Goal: Information Seeking & Learning: Find specific page/section

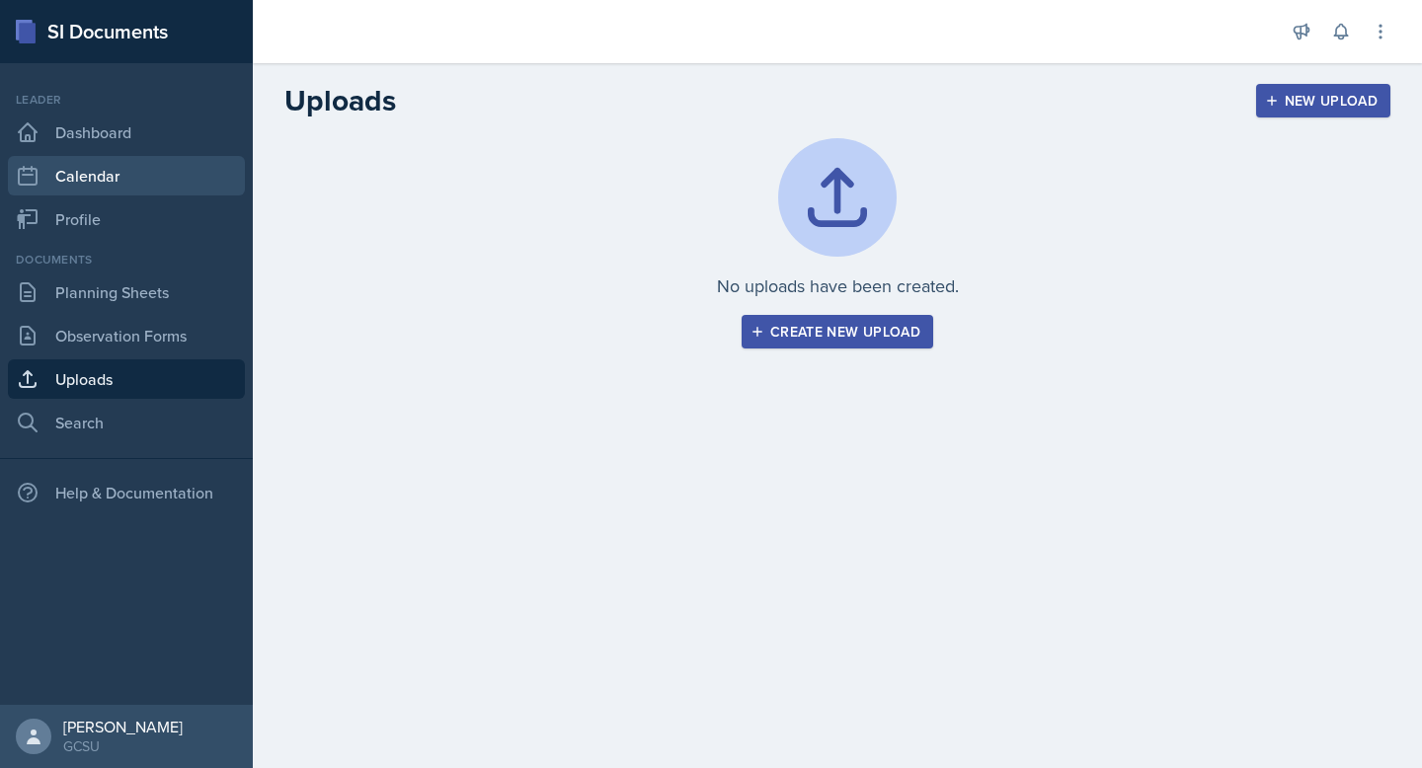
click at [135, 156] on link "Calendar" at bounding box center [126, 175] width 237 height 39
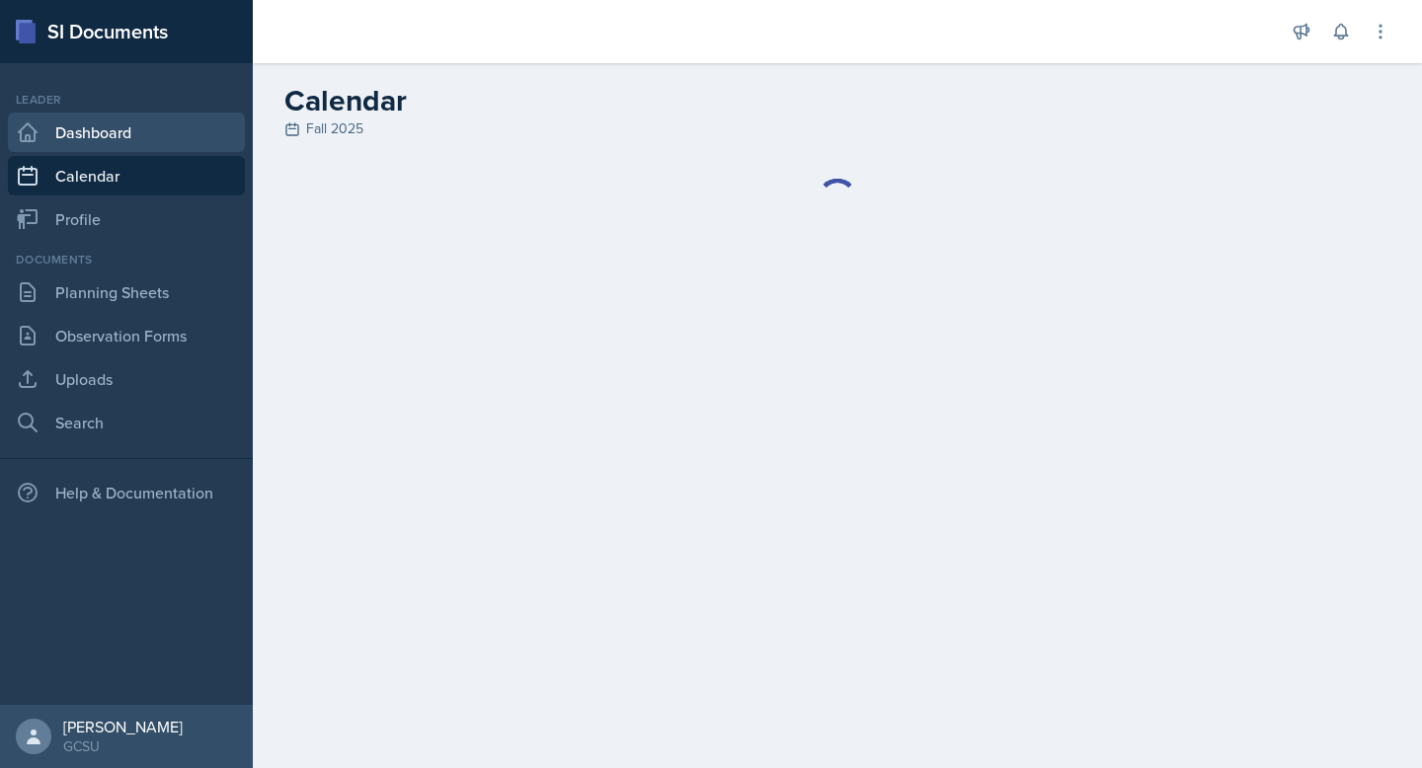
click at [151, 124] on link "Dashboard" at bounding box center [126, 132] width 237 height 39
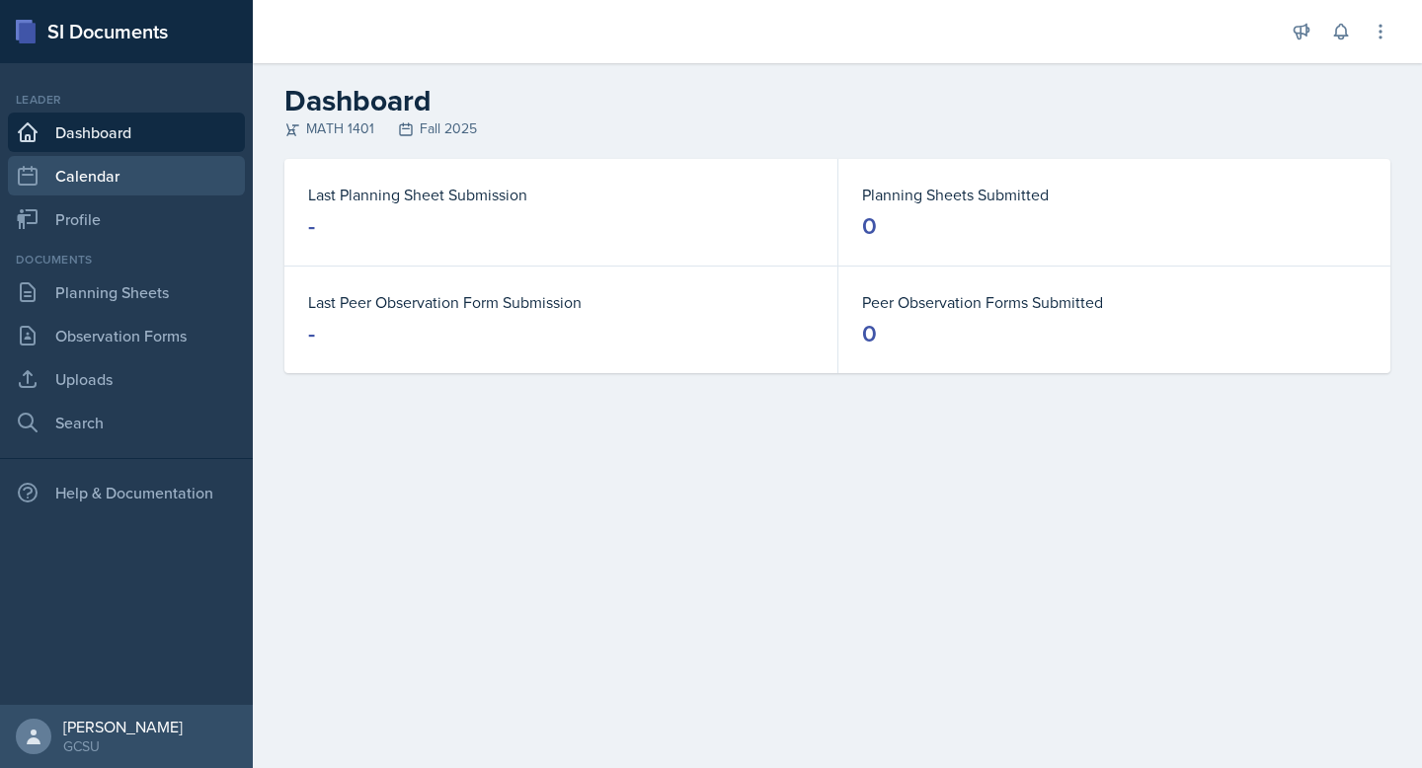
click at [136, 163] on link "Calendar" at bounding box center [126, 175] width 237 height 39
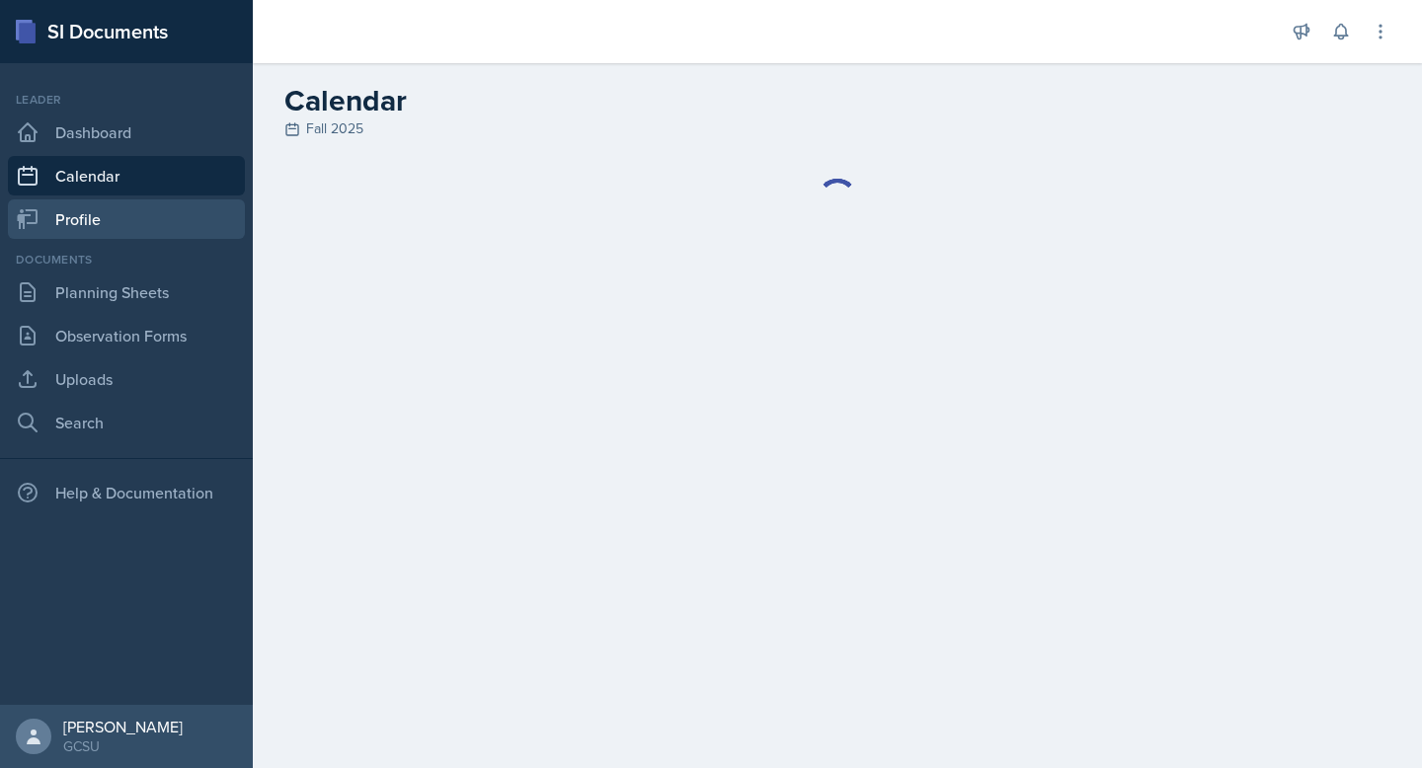
click at [118, 212] on link "Profile" at bounding box center [126, 218] width 237 height 39
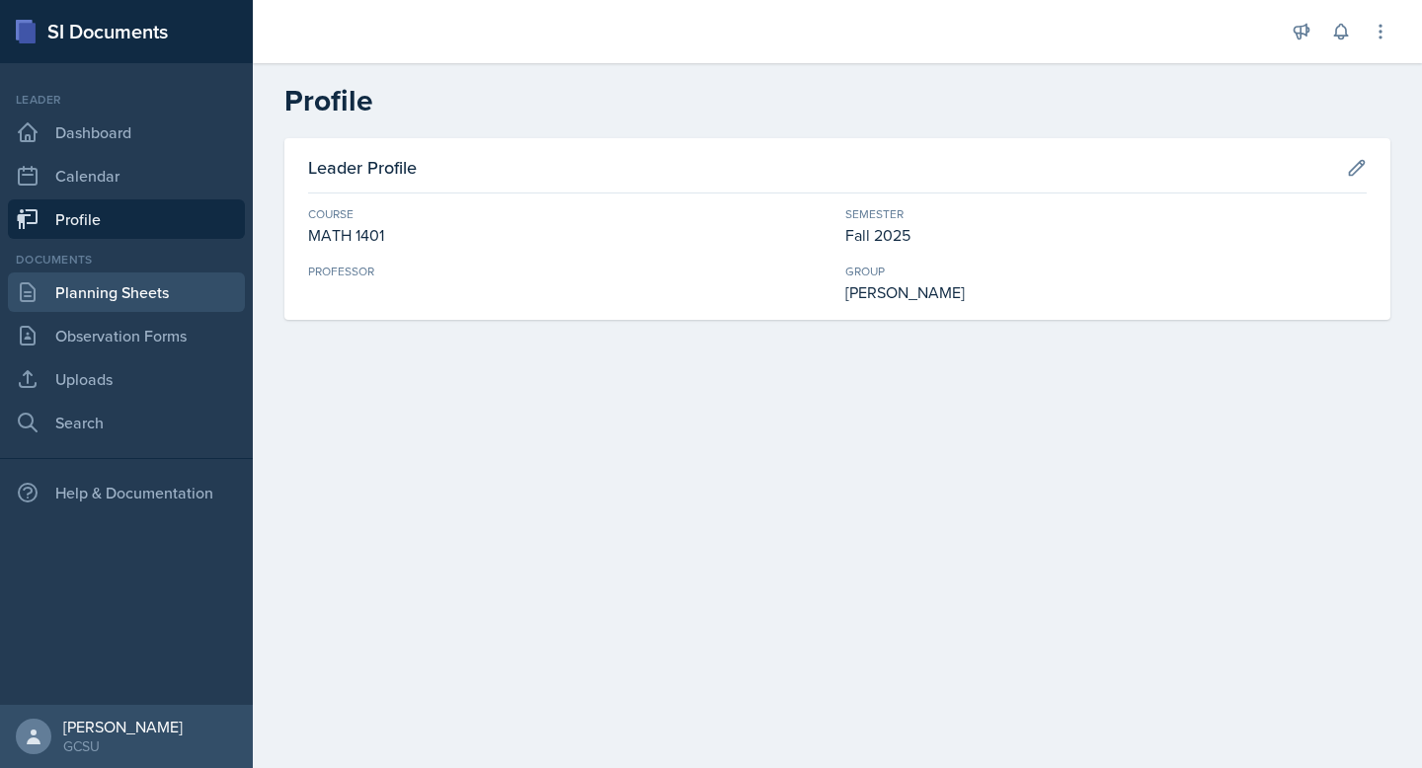
click at [108, 306] on link "Planning Sheets" at bounding box center [126, 291] width 237 height 39
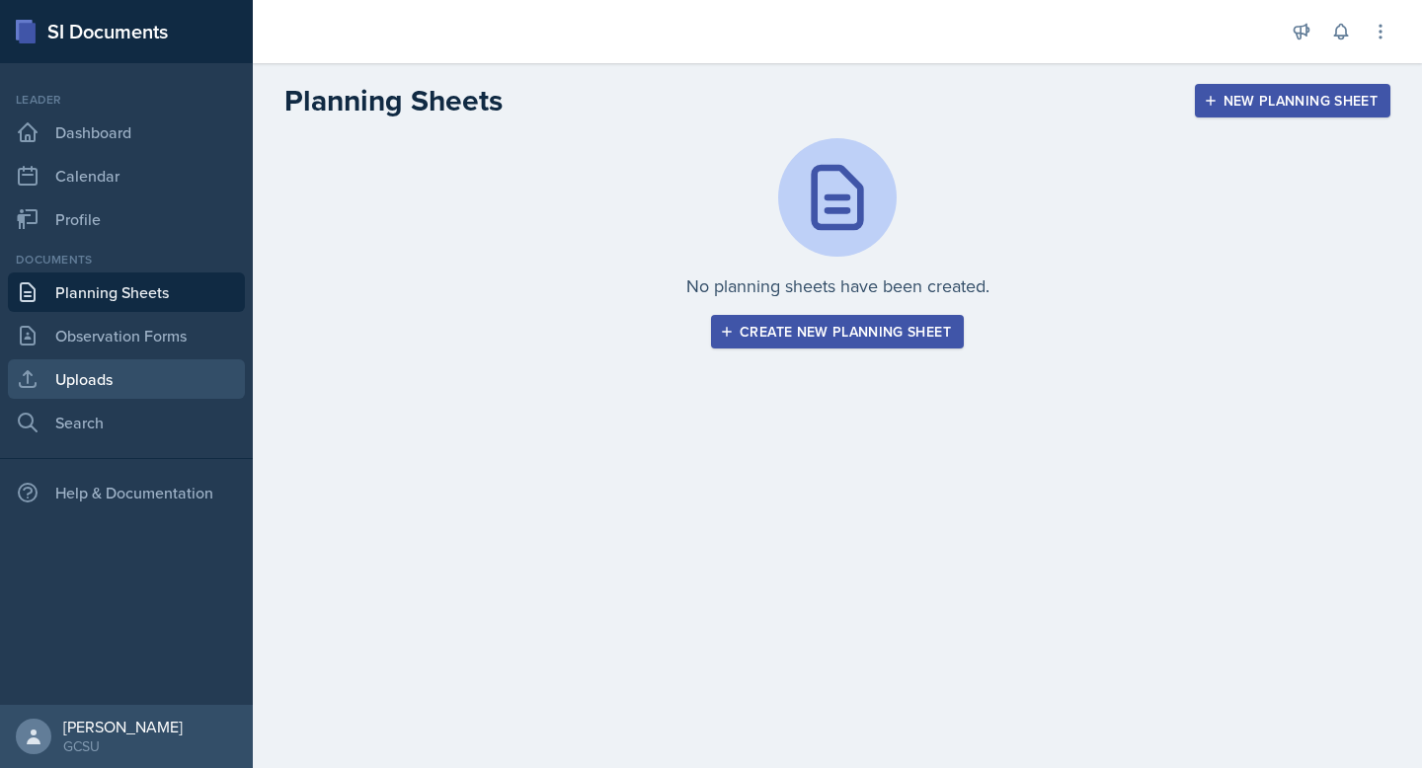
click at [112, 390] on link "Uploads" at bounding box center [126, 378] width 237 height 39
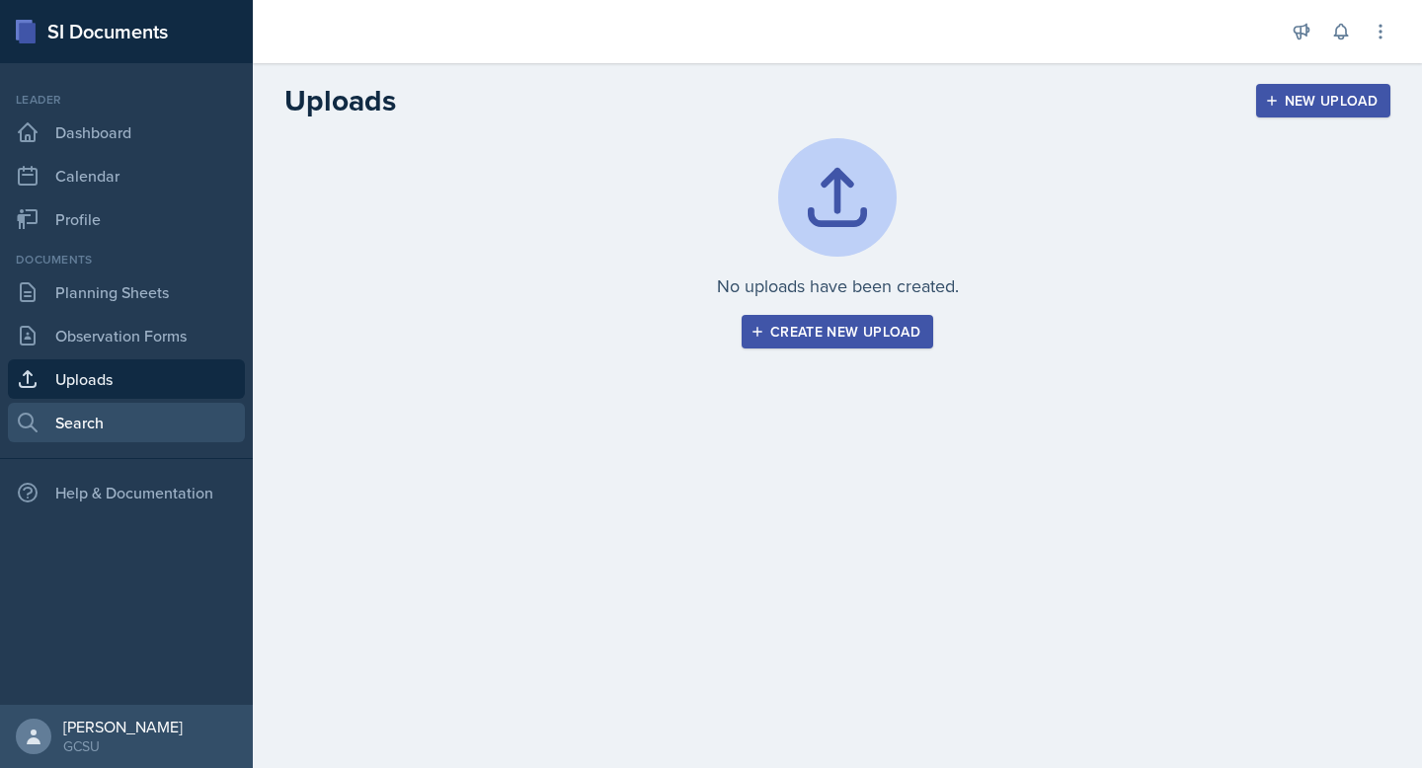
click at [97, 428] on link "Search" at bounding box center [126, 422] width 237 height 39
select select "all"
select select "1"
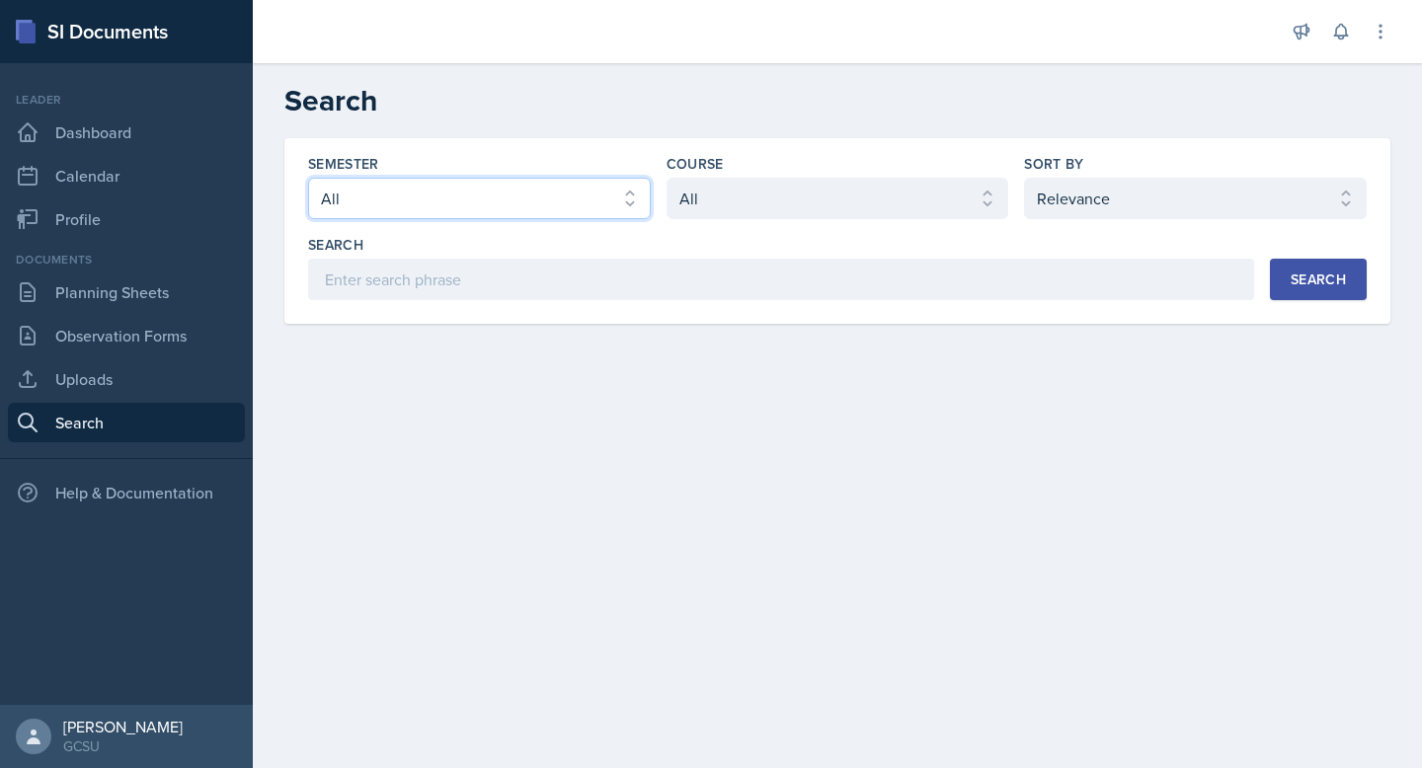
click at [552, 210] on select "Select semester All Fall 2025 Spring 2025 Fall 2024 Spring 2024 Fall 2023 Sprin…" at bounding box center [479, 198] width 343 height 41
click at [308, 178] on select "Select semester All Fall 2025 Spring 2025 Fall 2024 Spring 2024 Fall 2023 Sprin…" at bounding box center [479, 198] width 343 height 41
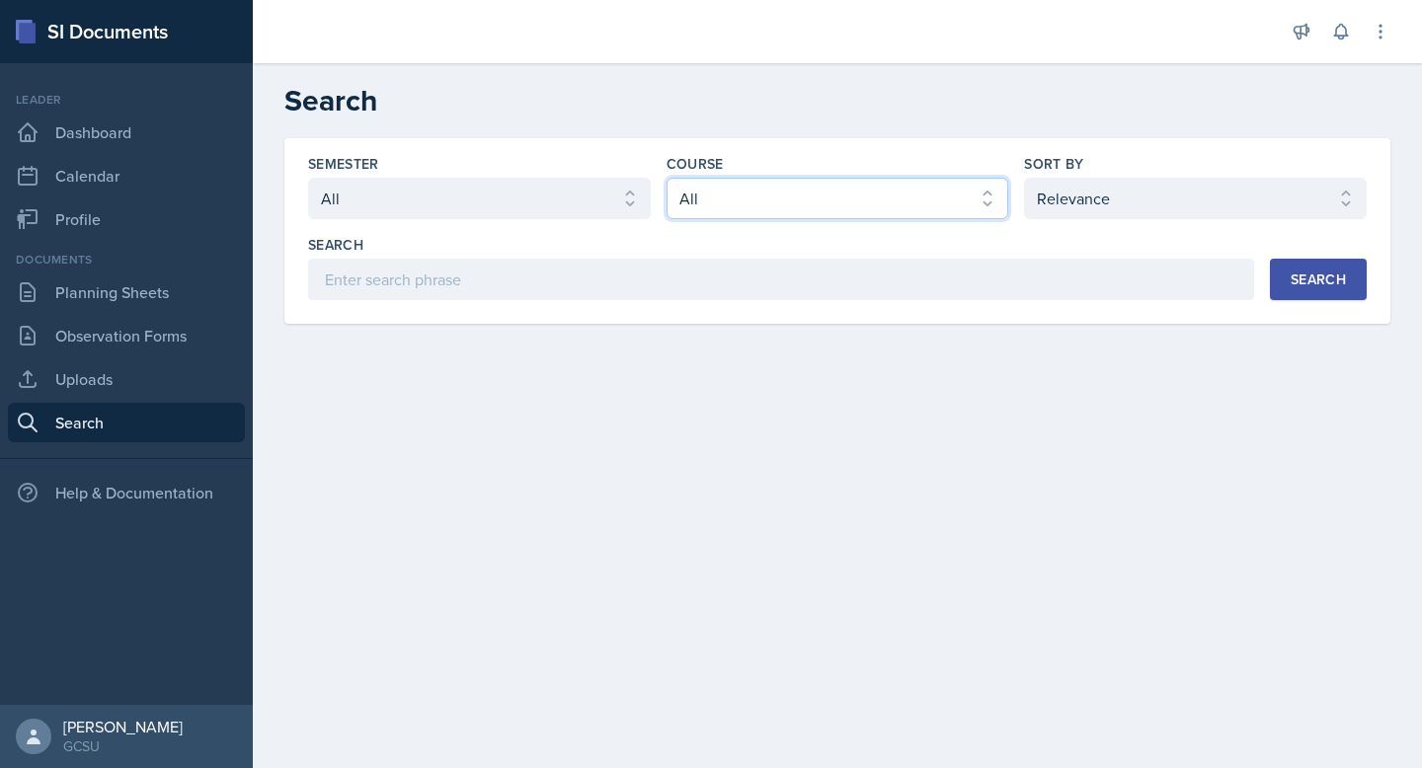
click at [728, 192] on select "Select course All ACCT 3101 ACCT 3102 ASTR 1000 BIOL 1100 BIOL 1107 BIOL 1108 B…" at bounding box center [837, 198] width 343 height 41
select select "b1080293-7c56-4194-86fd-7ef0845368b3"
click at [666, 178] on select "Select course All ACCT 3101 ACCT 3102 ASTR 1000 BIOL 1100 BIOL 1107 BIOL 1108 B…" at bounding box center [837, 198] width 343 height 41
click at [1331, 278] on div "Search" at bounding box center [1317, 279] width 55 height 16
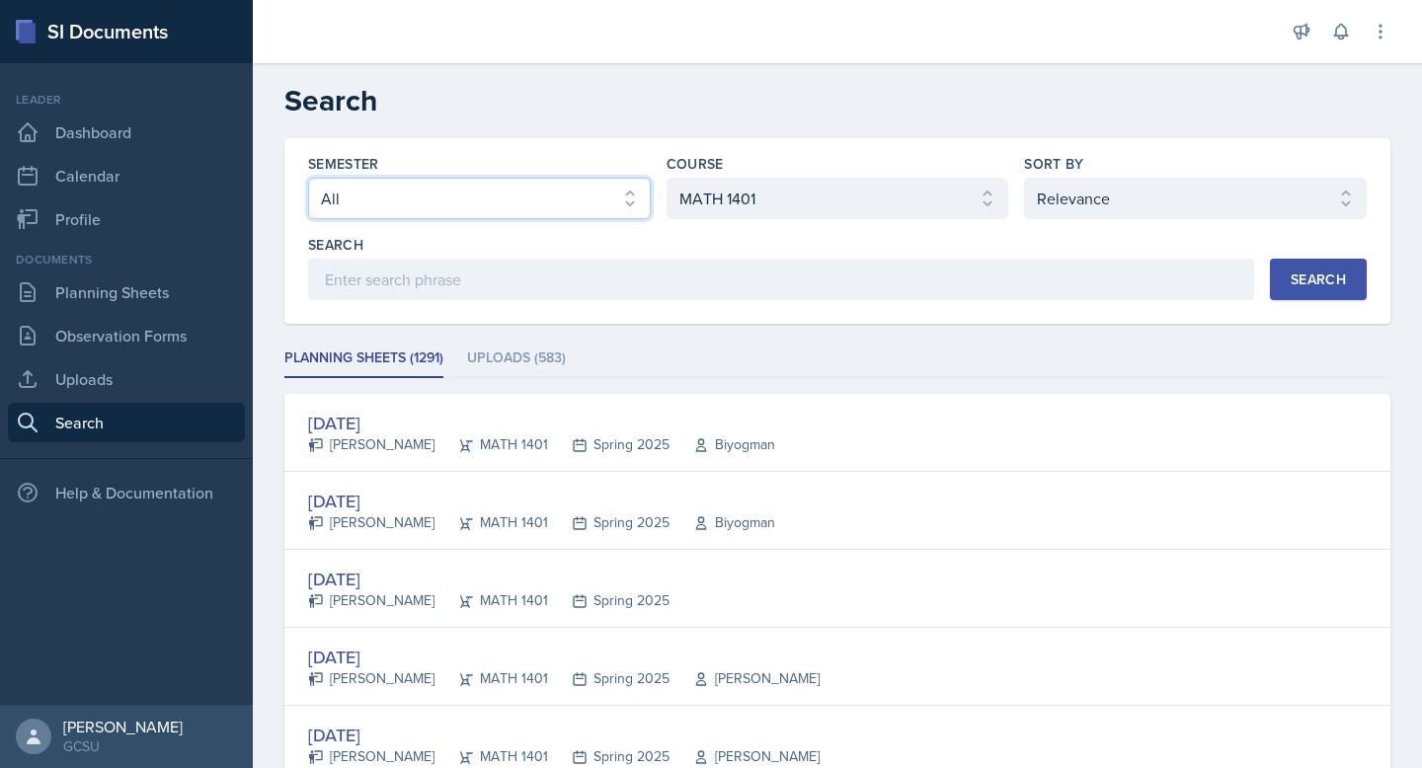
click at [622, 216] on select "Select semester All Fall 2025 Spring 2025 Fall 2024 Spring 2024 Fall 2023 Sprin…" at bounding box center [479, 198] width 343 height 41
select select "838c426c-7ba8-4b05-94c8-22f19dd4c5cc"
click at [308, 178] on select "Select semester All Fall 2025 Spring 2025 Fall 2024 Spring 2024 Fall 2023 Sprin…" at bounding box center [479, 198] width 343 height 41
click at [1324, 290] on button "Search" at bounding box center [1317, 279] width 97 height 41
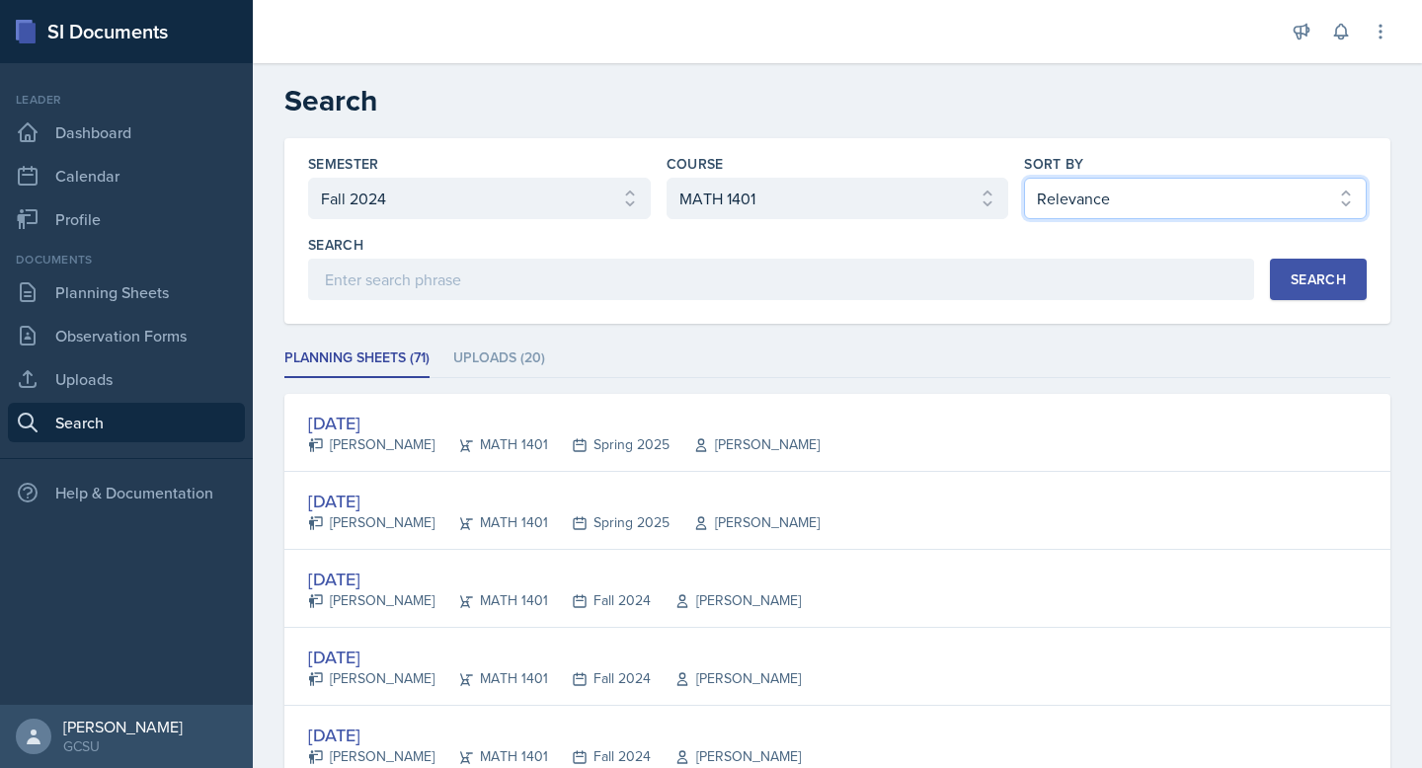
click at [1144, 186] on select "Select sort by Relevance Document Date (Asc) Document Date (Desc)" at bounding box center [1195, 198] width 343 height 41
click at [1024, 178] on select "Select sort by Relevance Document Date (Asc) Document Date (Desc)" at bounding box center [1195, 198] width 343 height 41
click at [1150, 192] on select "Select sort by Relevance Document Date (Asc) Document Date (Desc)" at bounding box center [1195, 198] width 343 height 41
click at [1024, 178] on select "Select sort by Relevance Document Date (Asc) Document Date (Desc)" at bounding box center [1195, 198] width 343 height 41
click at [1281, 283] on button "Search" at bounding box center [1317, 279] width 97 height 41
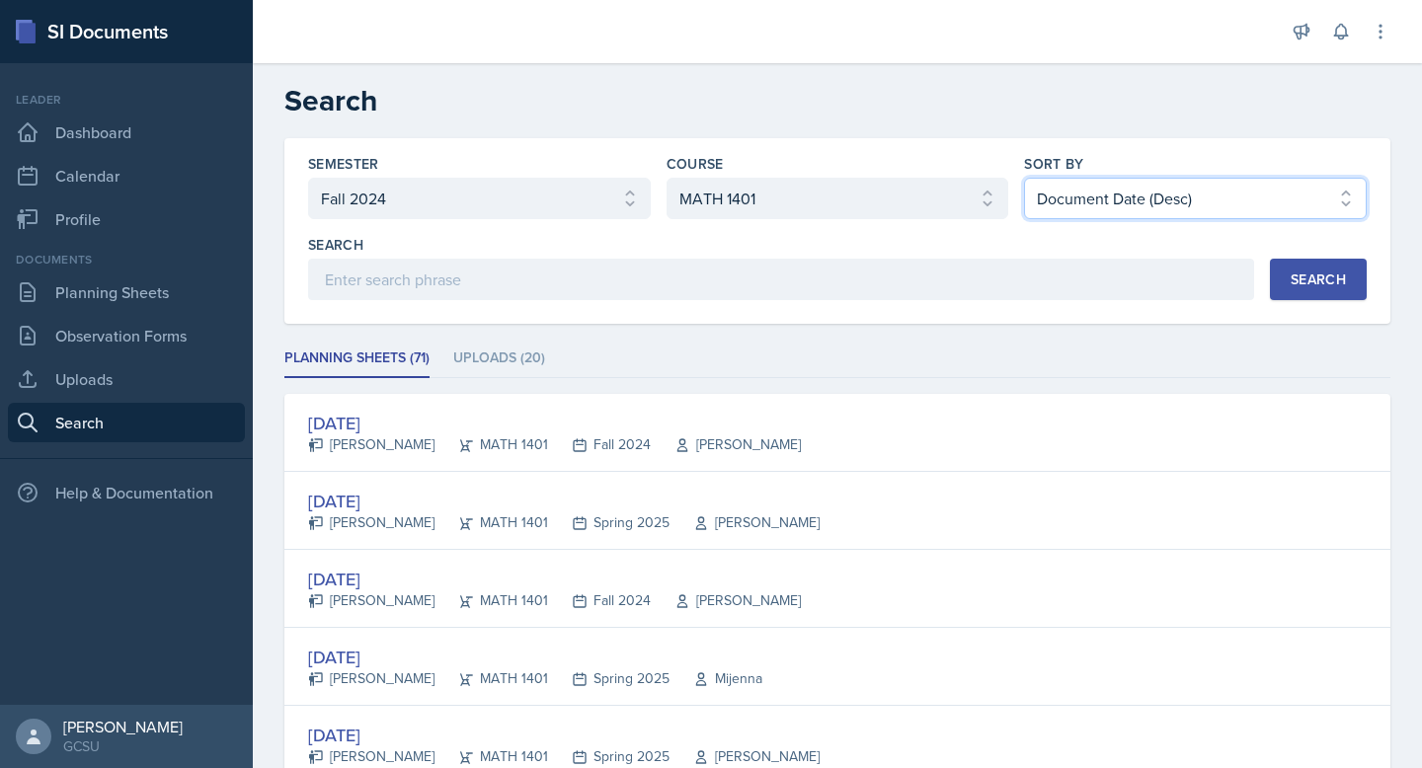
click at [1121, 194] on select "Select sort by Relevance Document Date (Asc) Document Date (Desc)" at bounding box center [1195, 198] width 343 height 41
select select "2"
click at [1024, 178] on select "Select sort by Relevance Document Date (Asc) Document Date (Desc)" at bounding box center [1195, 198] width 343 height 41
click at [1313, 289] on button "Search" at bounding box center [1317, 279] width 97 height 41
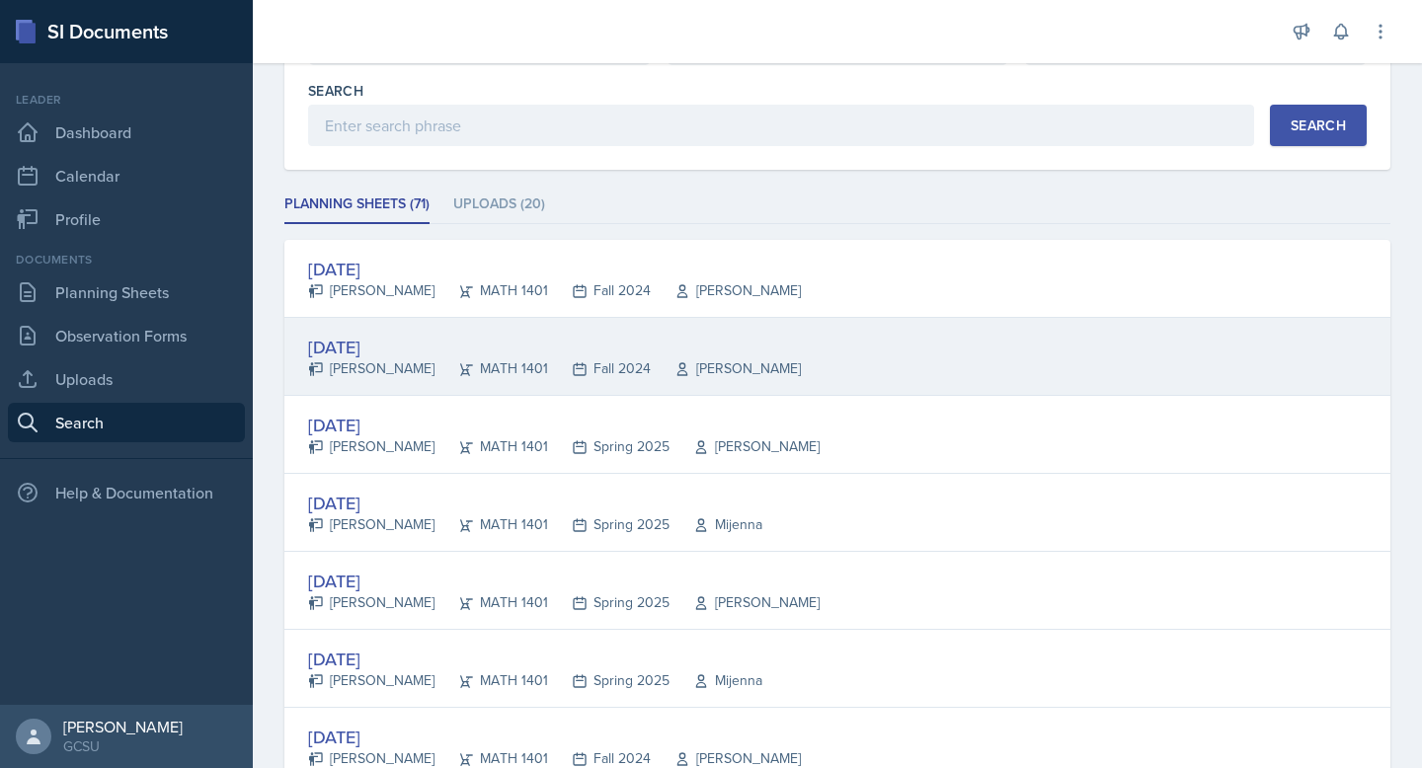
scroll to position [155, 0]
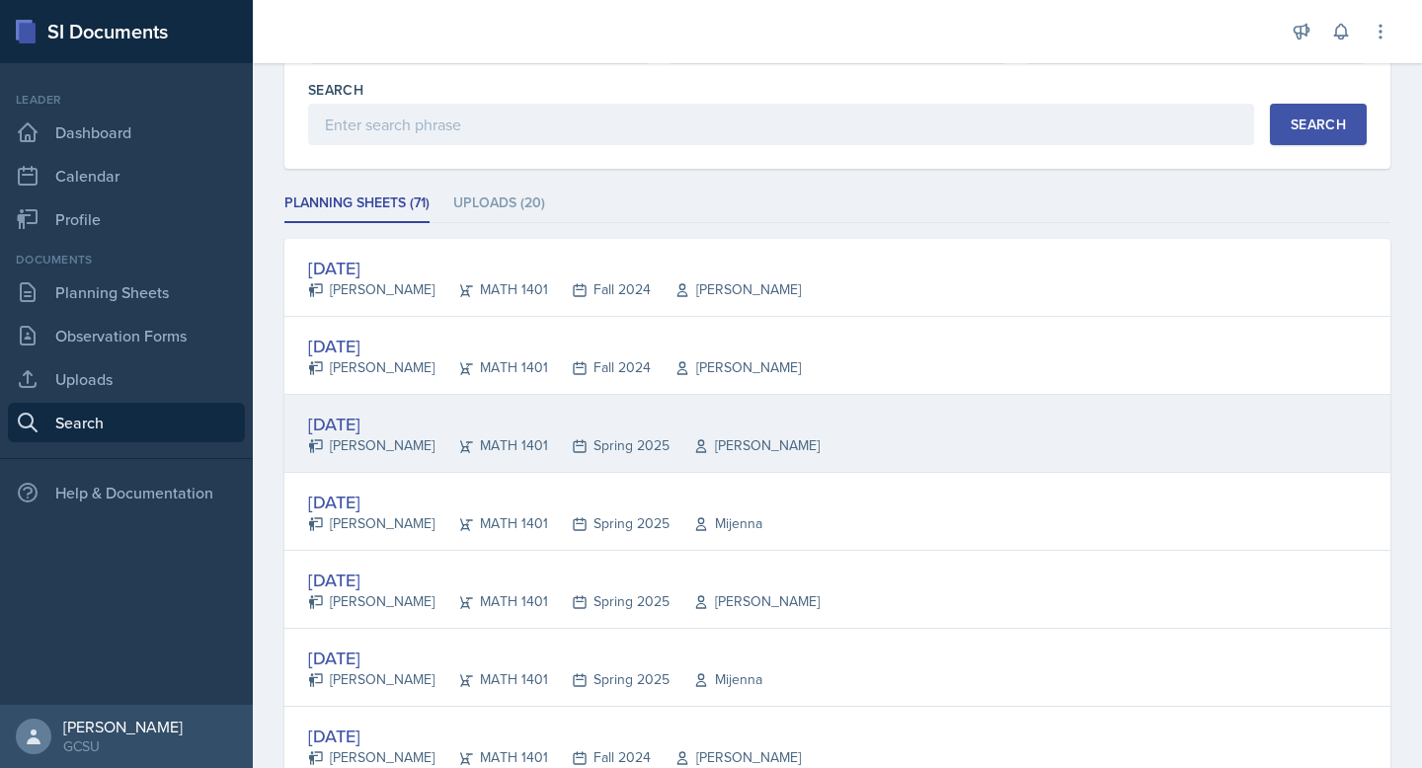
click at [852, 412] on div "[DATE] [PERSON_NAME] MATH 1401 Spring 2025 [PERSON_NAME]" at bounding box center [837, 434] width 1106 height 78
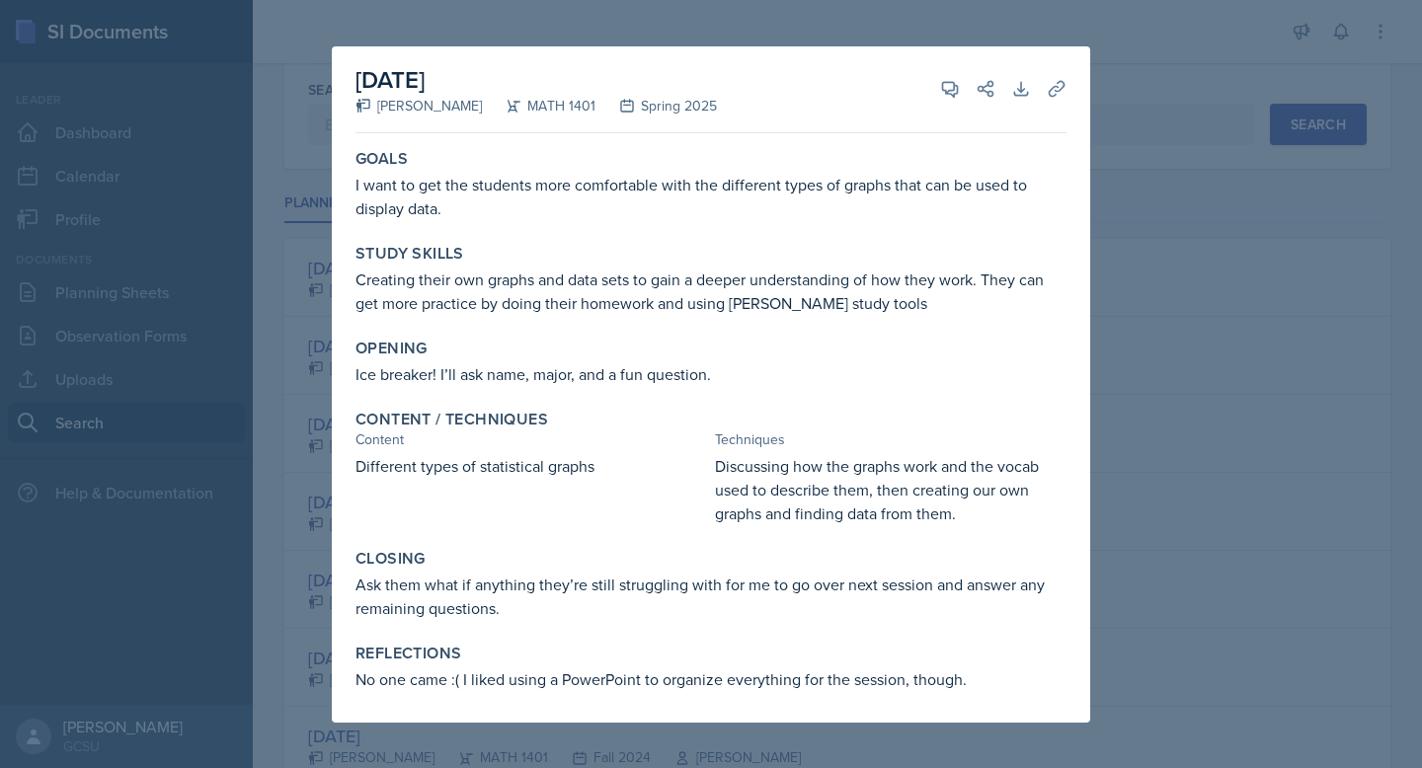
click at [357, 155] on label "Goals" at bounding box center [381, 159] width 52 height 20
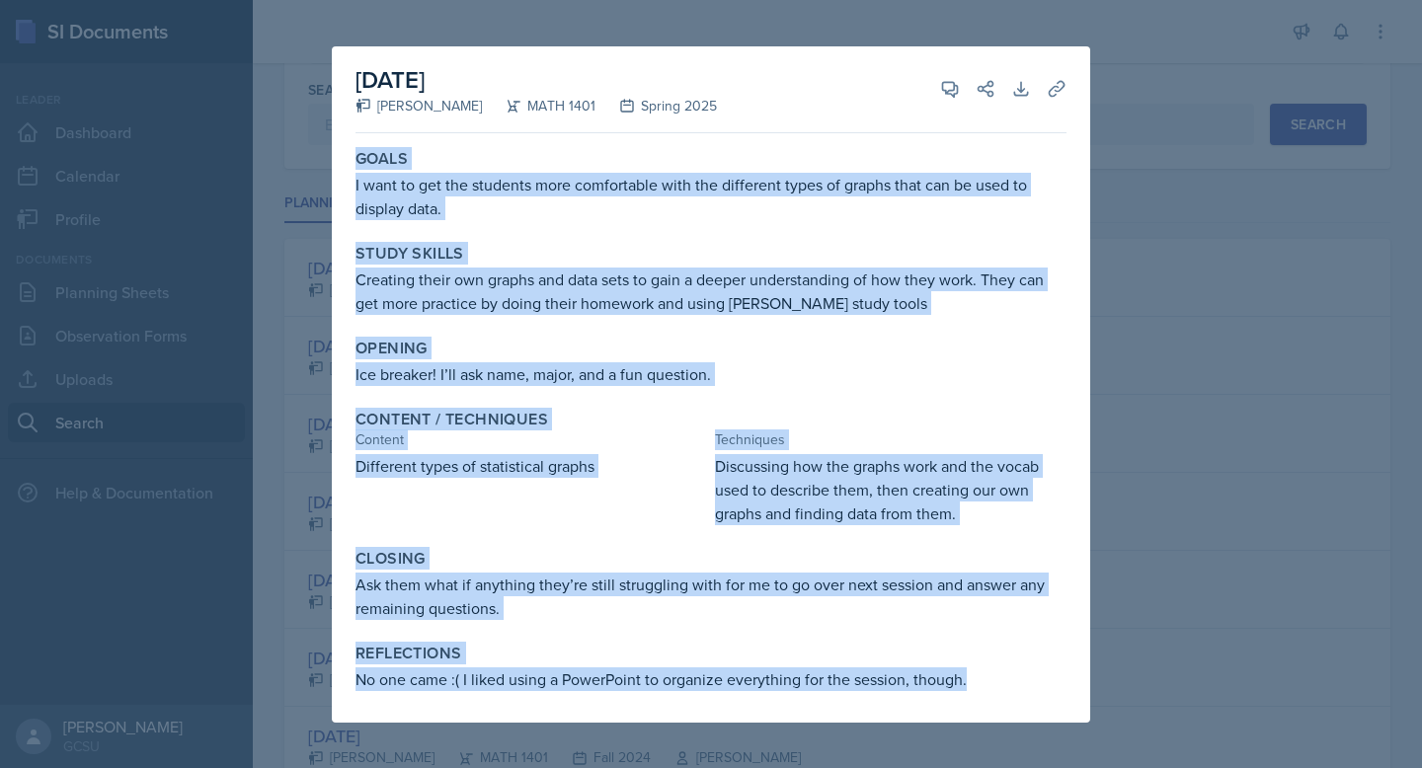
drag, startPoint x: 357, startPoint y: 155, endPoint x: 966, endPoint y: 669, distance: 797.2
click at [966, 669] on div "Goals I want to get the students more comfortable with the different types of g…" at bounding box center [710, 431] width 711 height 581
copy div "Lorem I dolo si ame con adipisci elit seddoeiusmo temp inc utlaboree dolor ma a…"
click at [1279, 436] on div at bounding box center [711, 384] width 1422 height 768
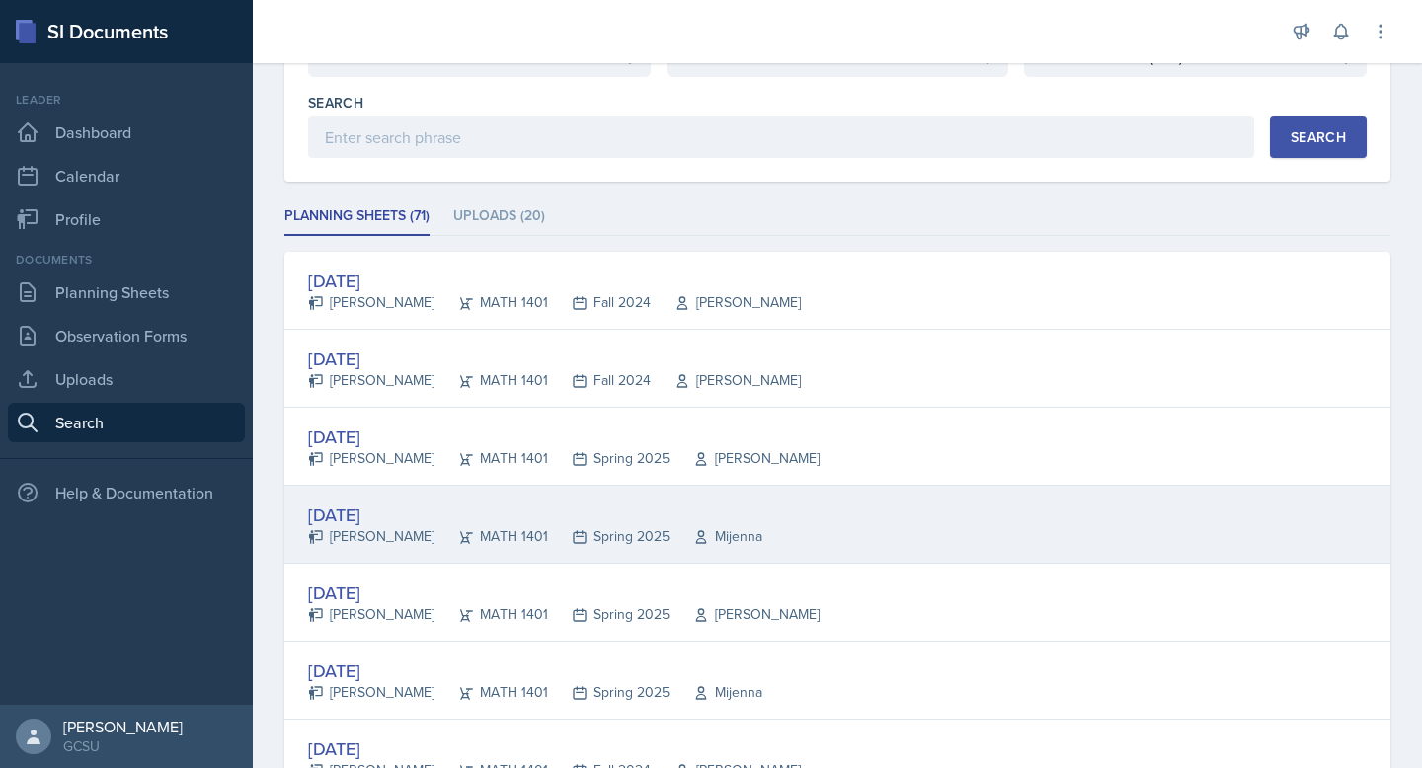
scroll to position [156, 0]
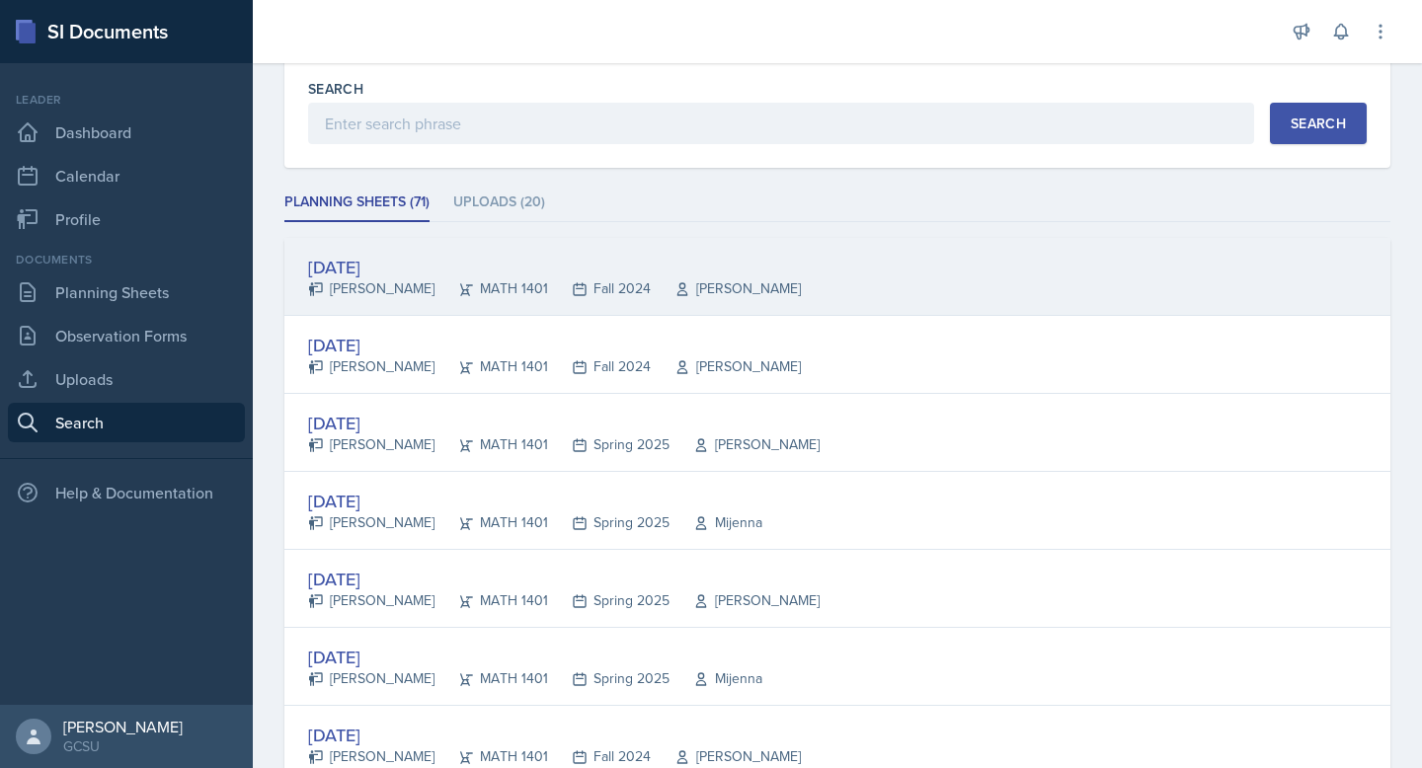
click at [553, 275] on div "[DATE]" at bounding box center [554, 267] width 493 height 27
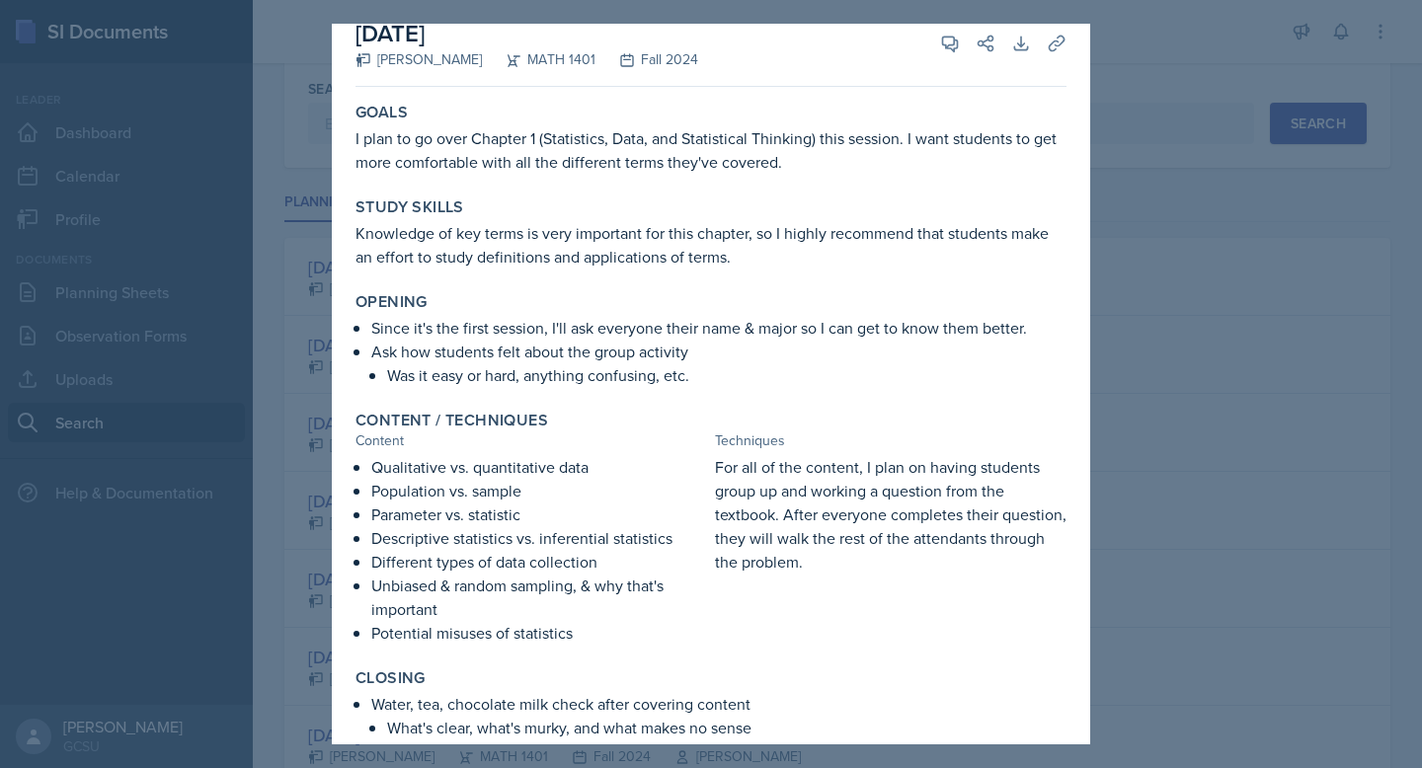
scroll to position [0, 0]
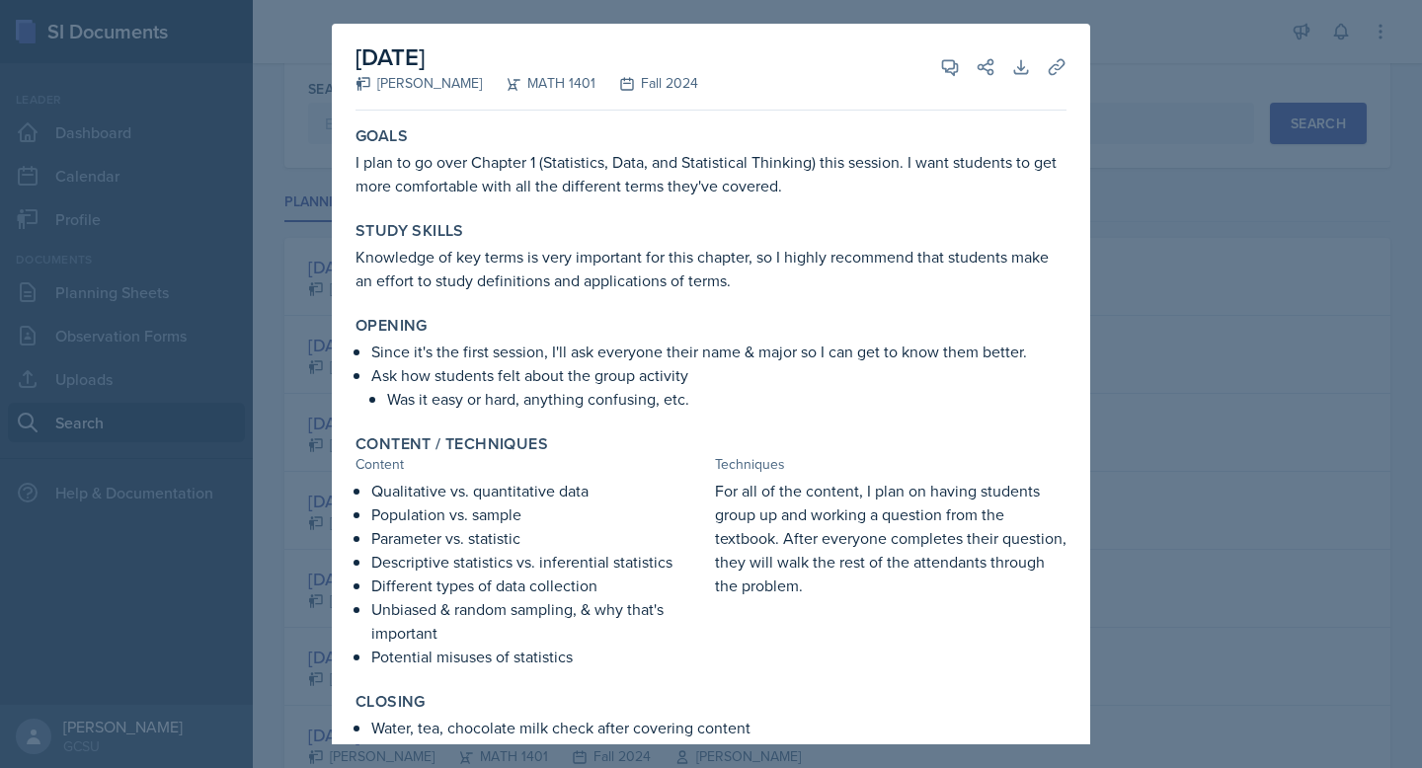
click at [1116, 154] on div at bounding box center [711, 384] width 1422 height 768
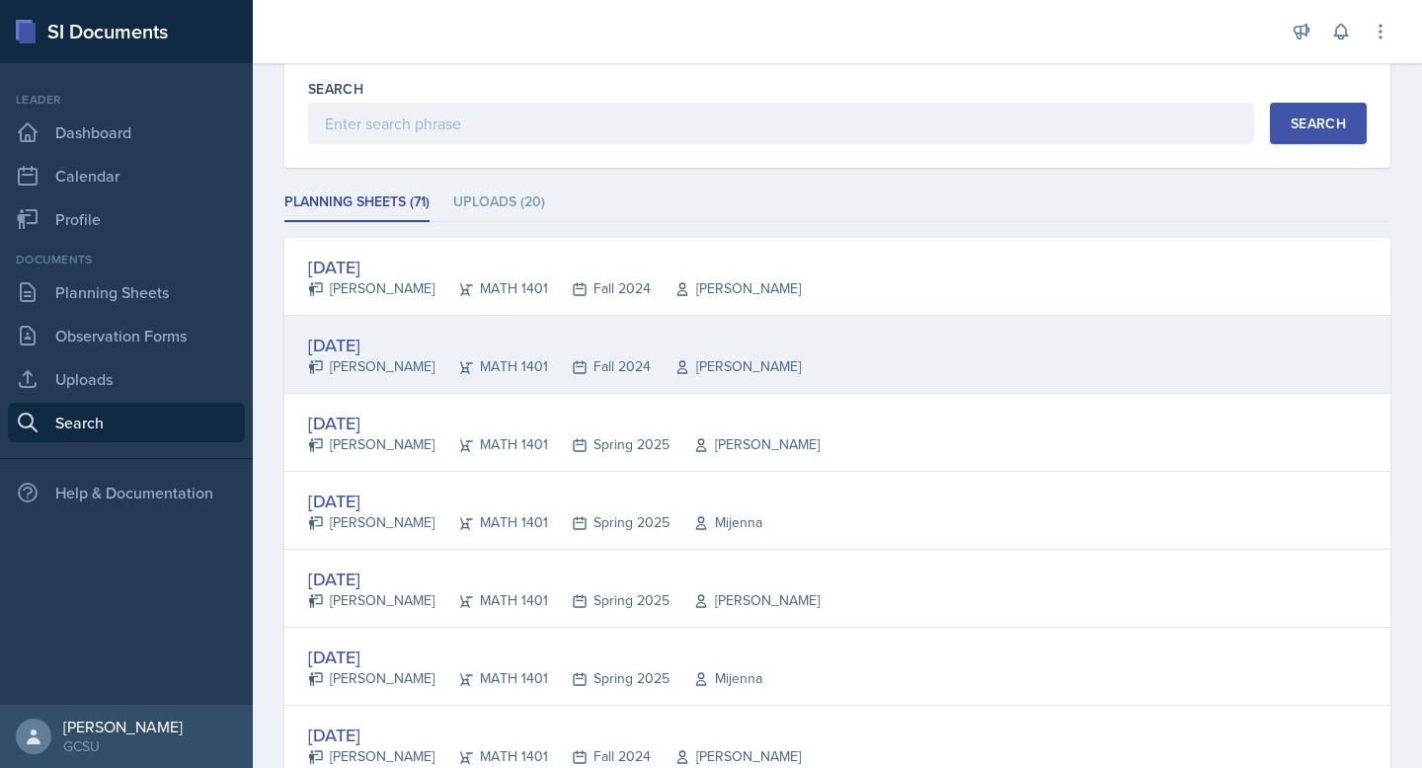
click at [426, 333] on div "[DATE]" at bounding box center [554, 345] width 493 height 27
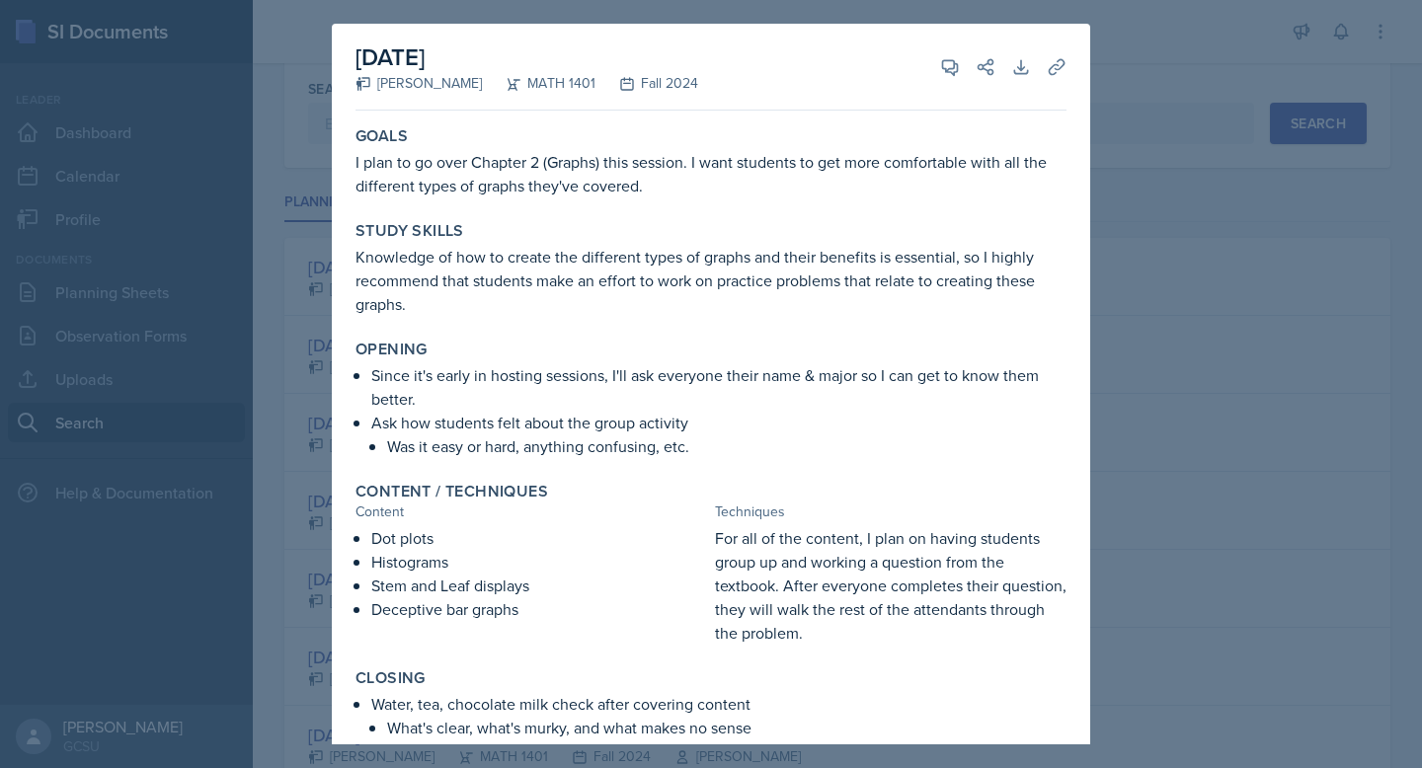
scroll to position [141, 0]
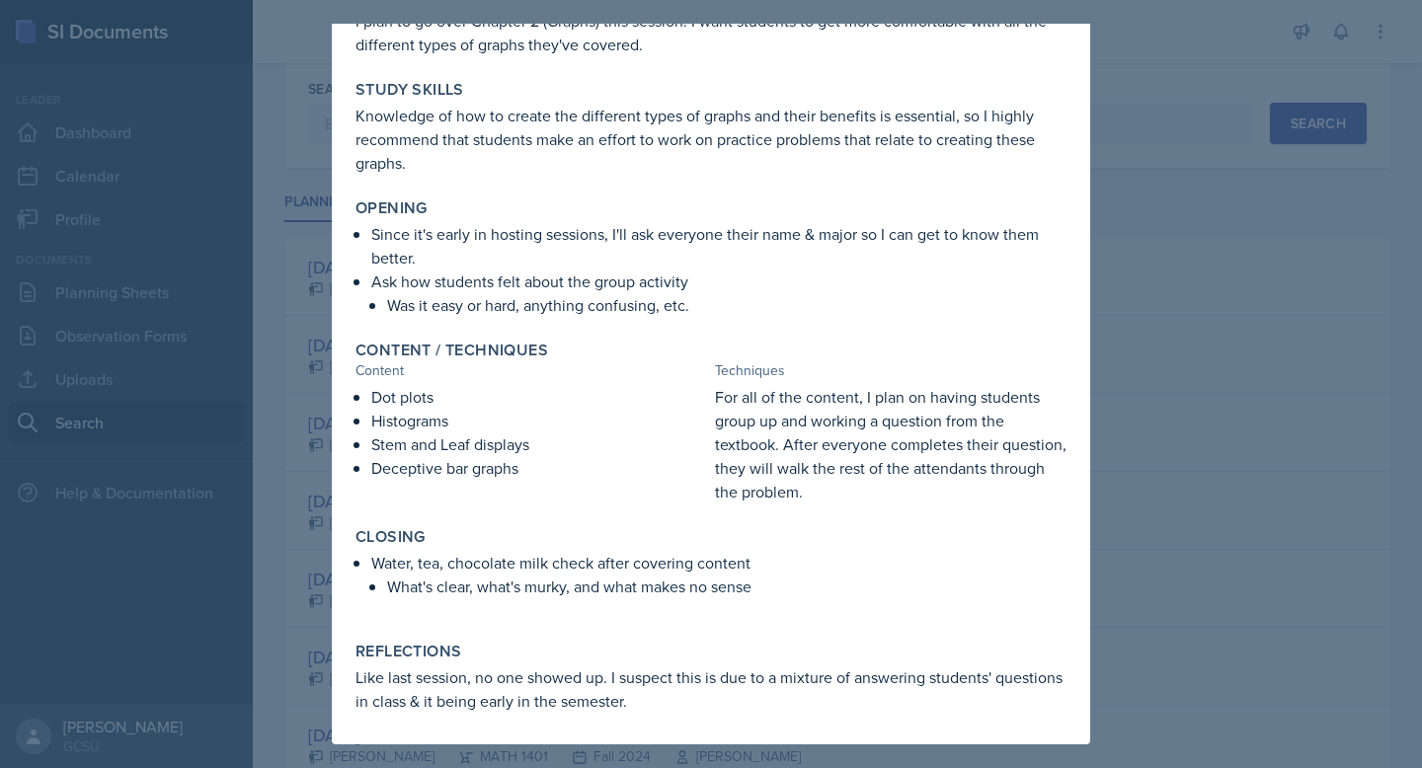
click at [1127, 437] on div at bounding box center [711, 384] width 1422 height 768
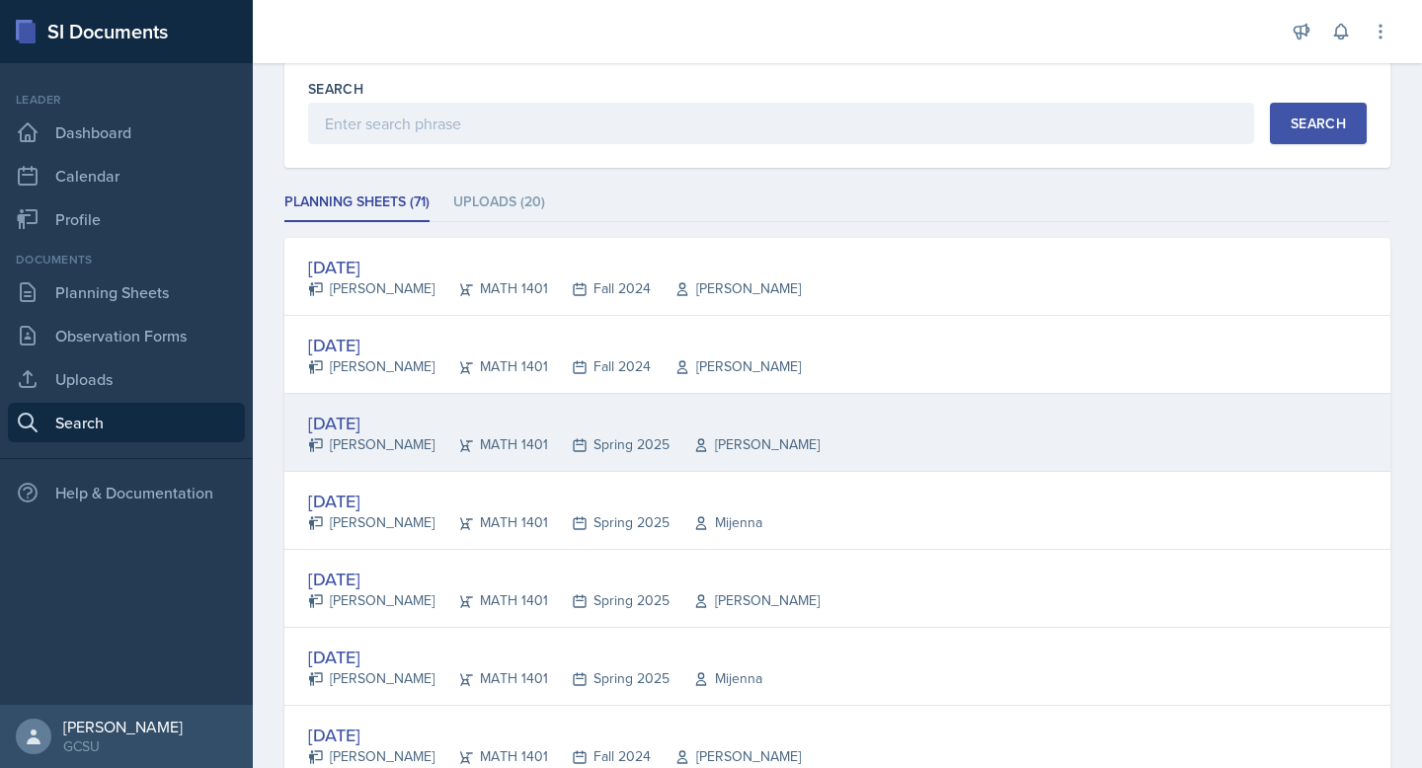
scroll to position [236, 0]
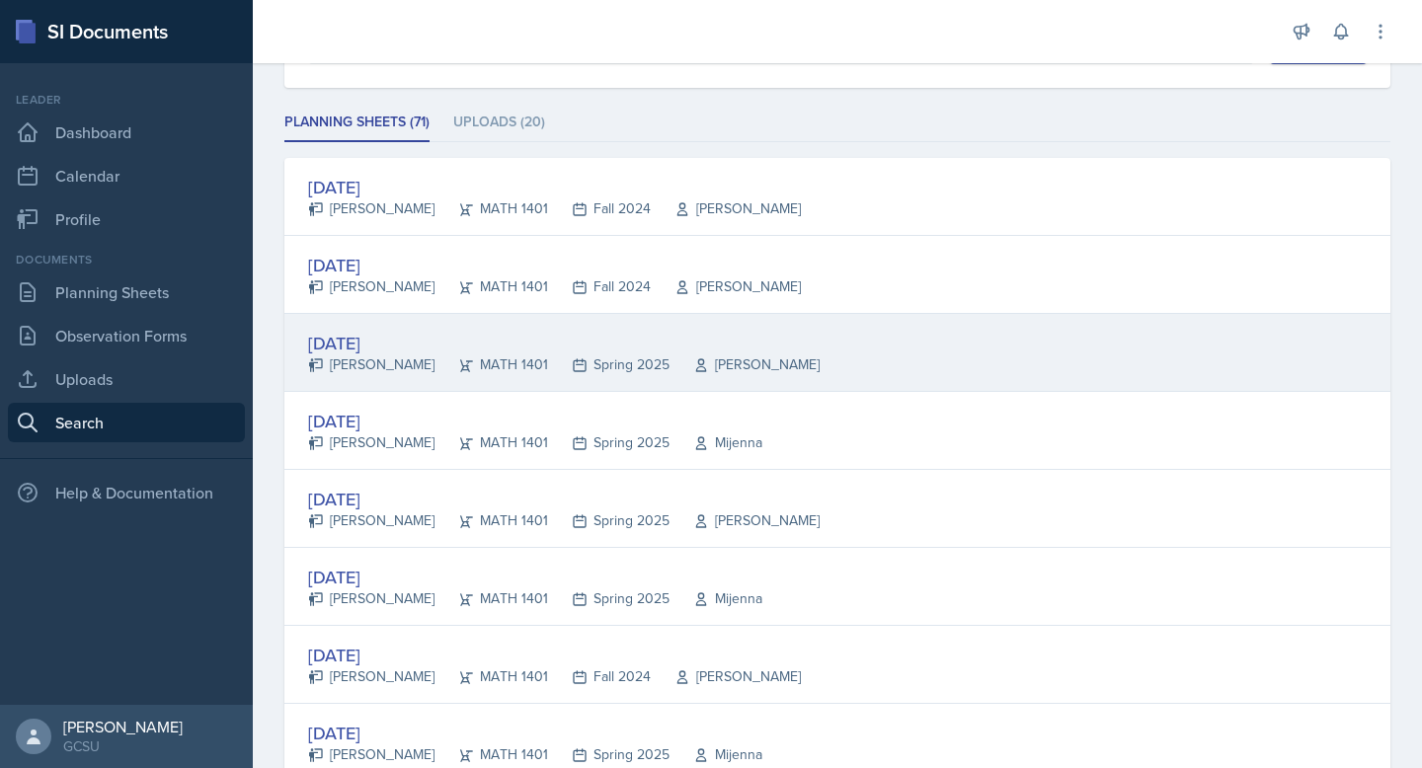
click at [853, 372] on div "[DATE] [PERSON_NAME] MATH 1401 Spring 2025 [PERSON_NAME]" at bounding box center [837, 353] width 1106 height 78
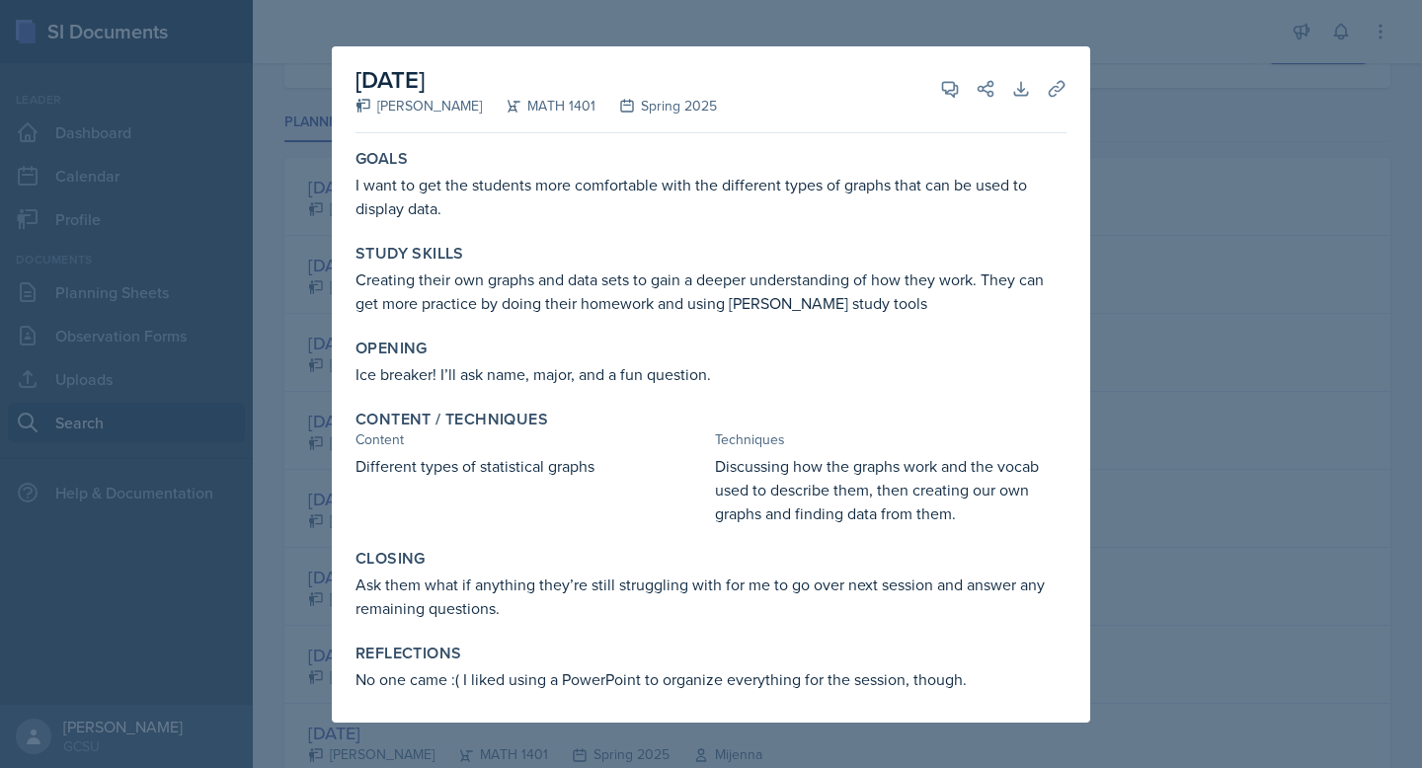
click at [1112, 429] on div at bounding box center [711, 384] width 1422 height 768
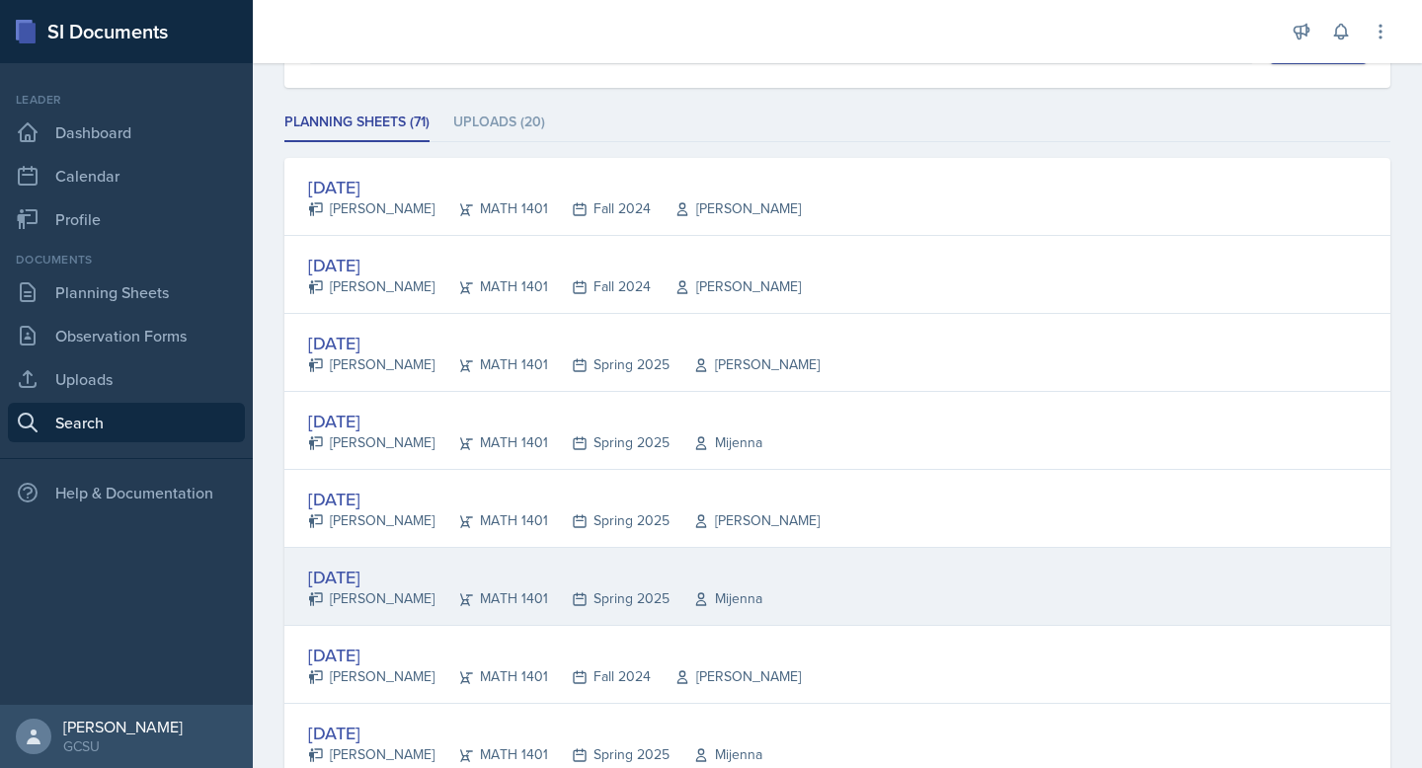
click at [741, 579] on div "[DATE] [PERSON_NAME] MATH 1401 Spring 2025 [GEOGRAPHIC_DATA]" at bounding box center [837, 587] width 1106 height 78
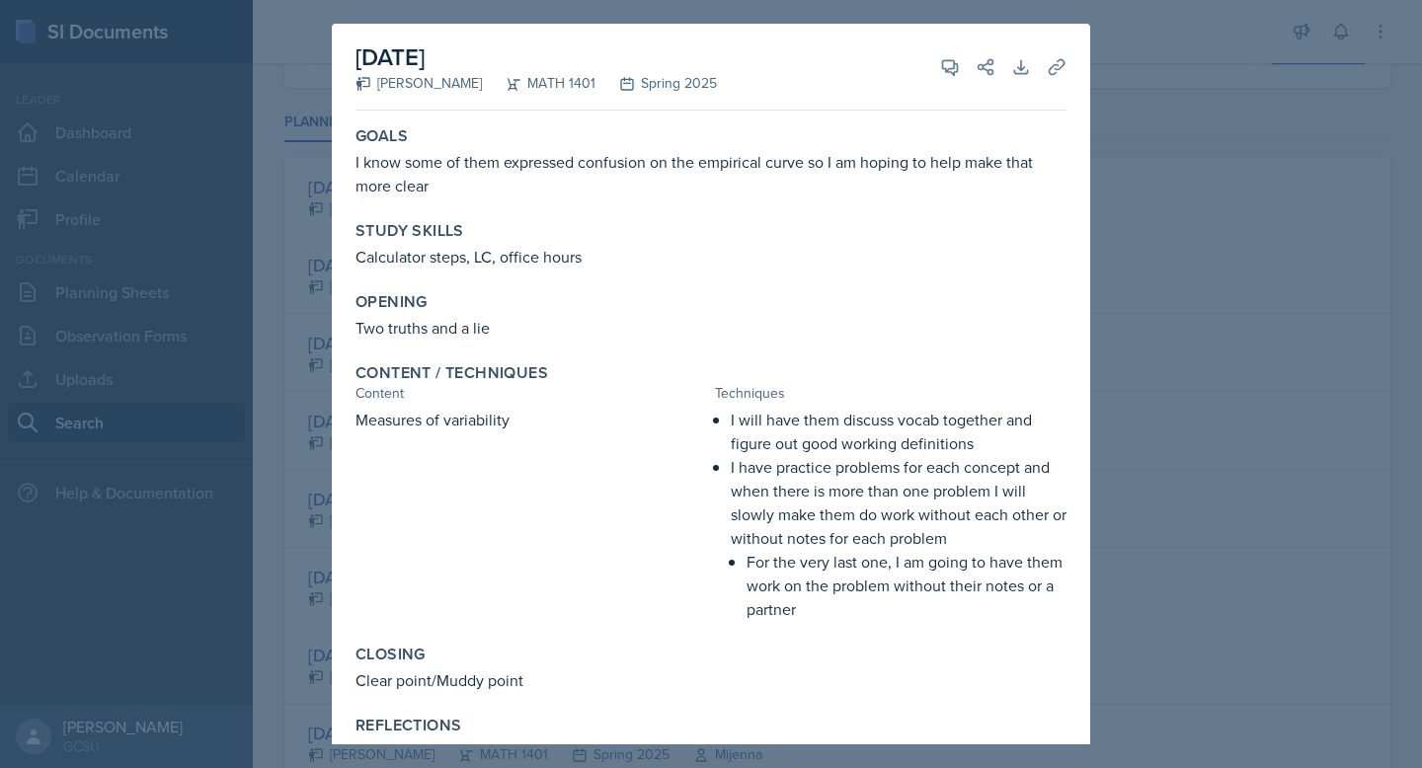
scroll to position [121, 0]
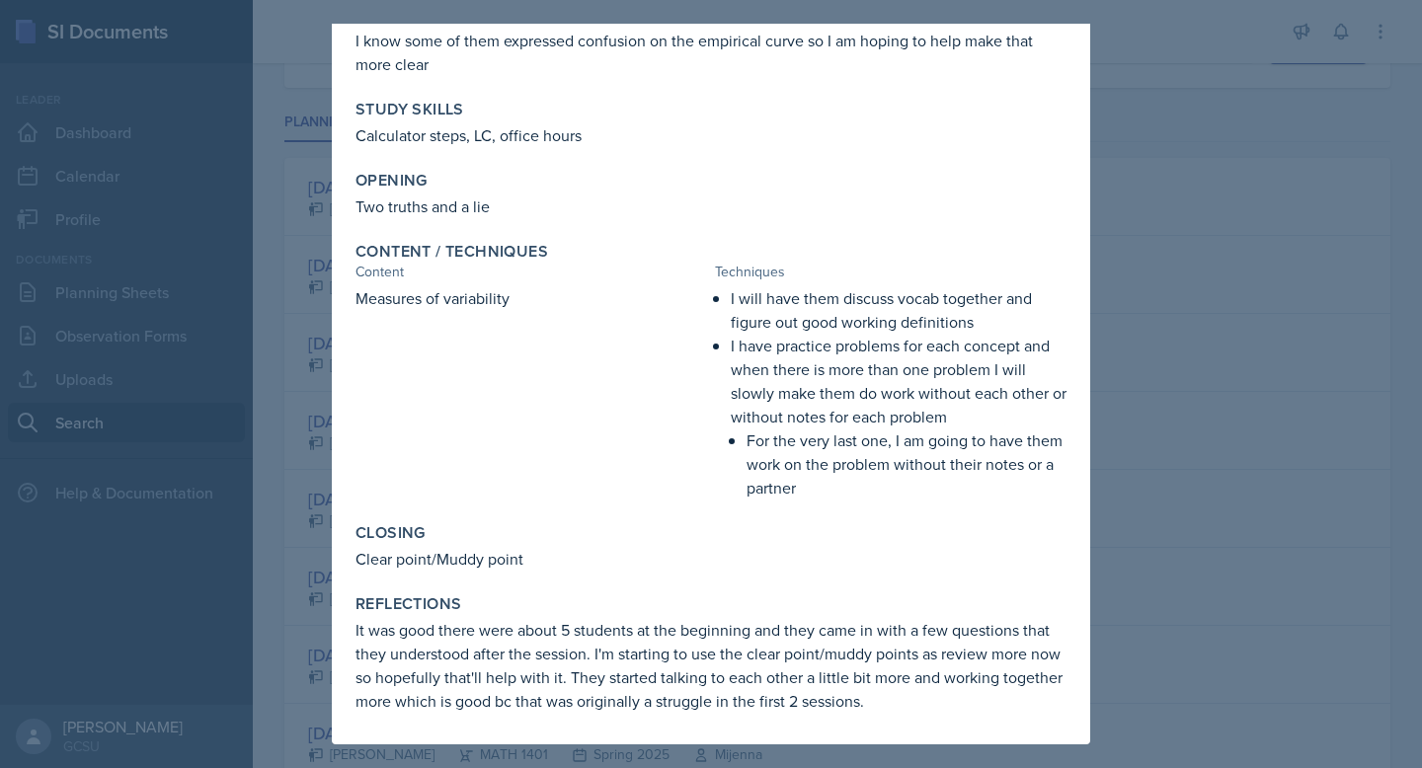
click at [1142, 500] on div at bounding box center [711, 384] width 1422 height 768
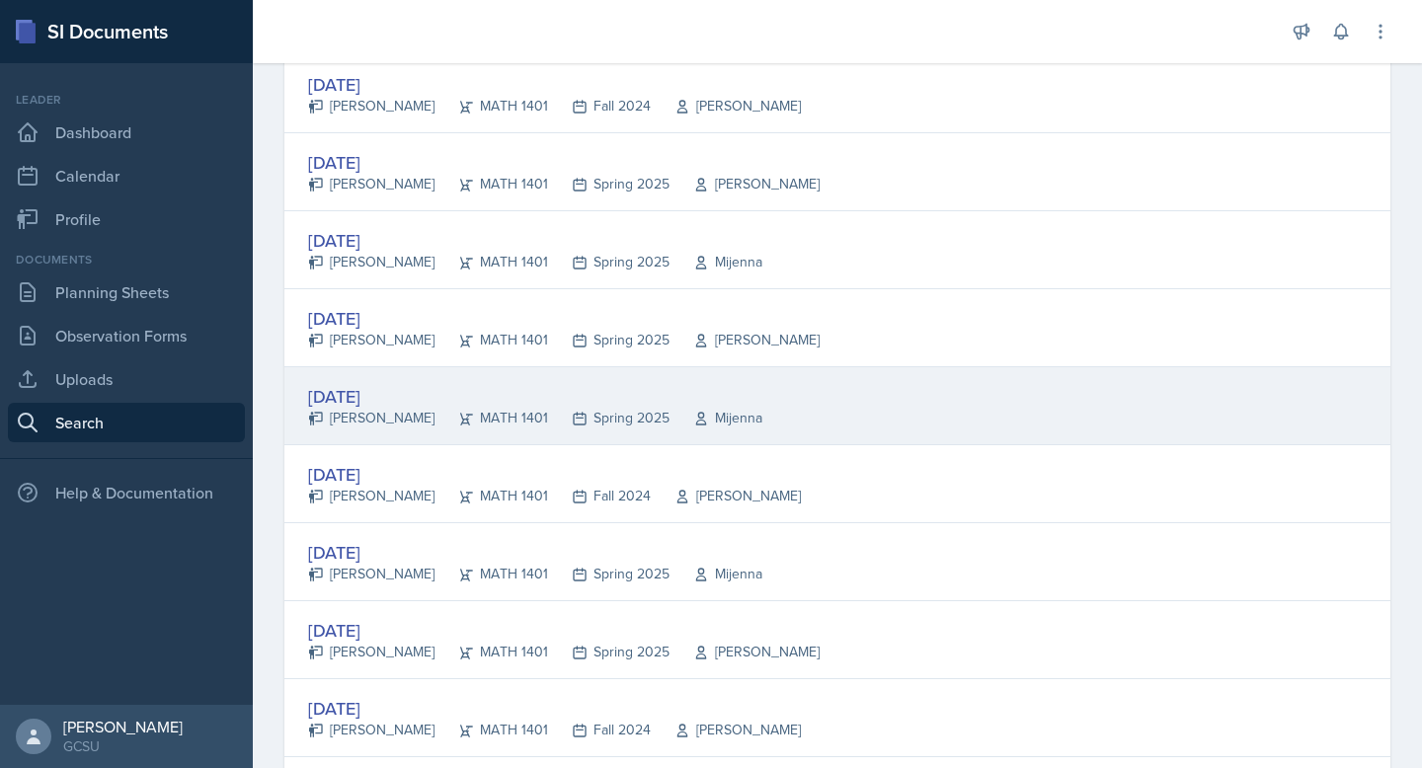
scroll to position [516, 0]
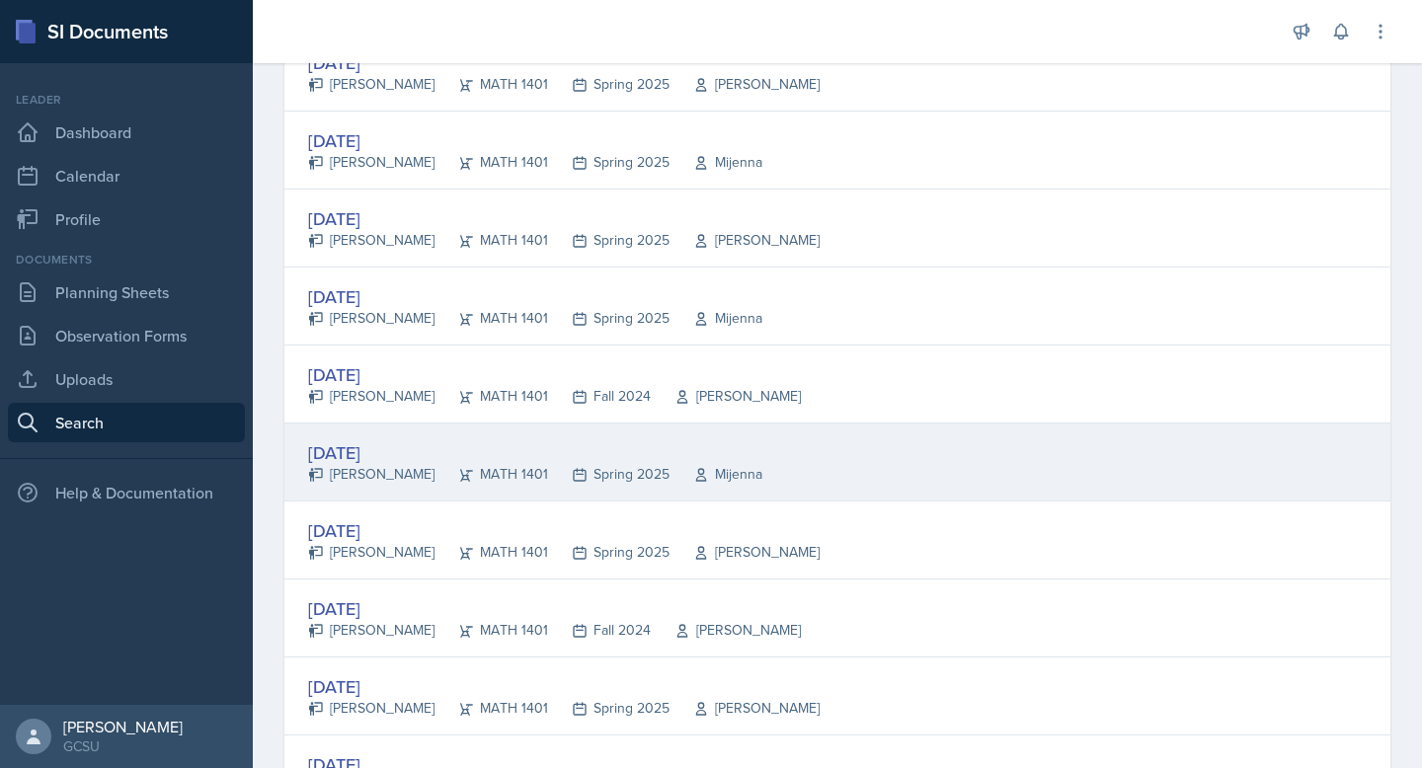
click at [785, 485] on div "[DATE] [PERSON_NAME] MATH 1401 Spring 2025 [GEOGRAPHIC_DATA]" at bounding box center [837, 462] width 1106 height 78
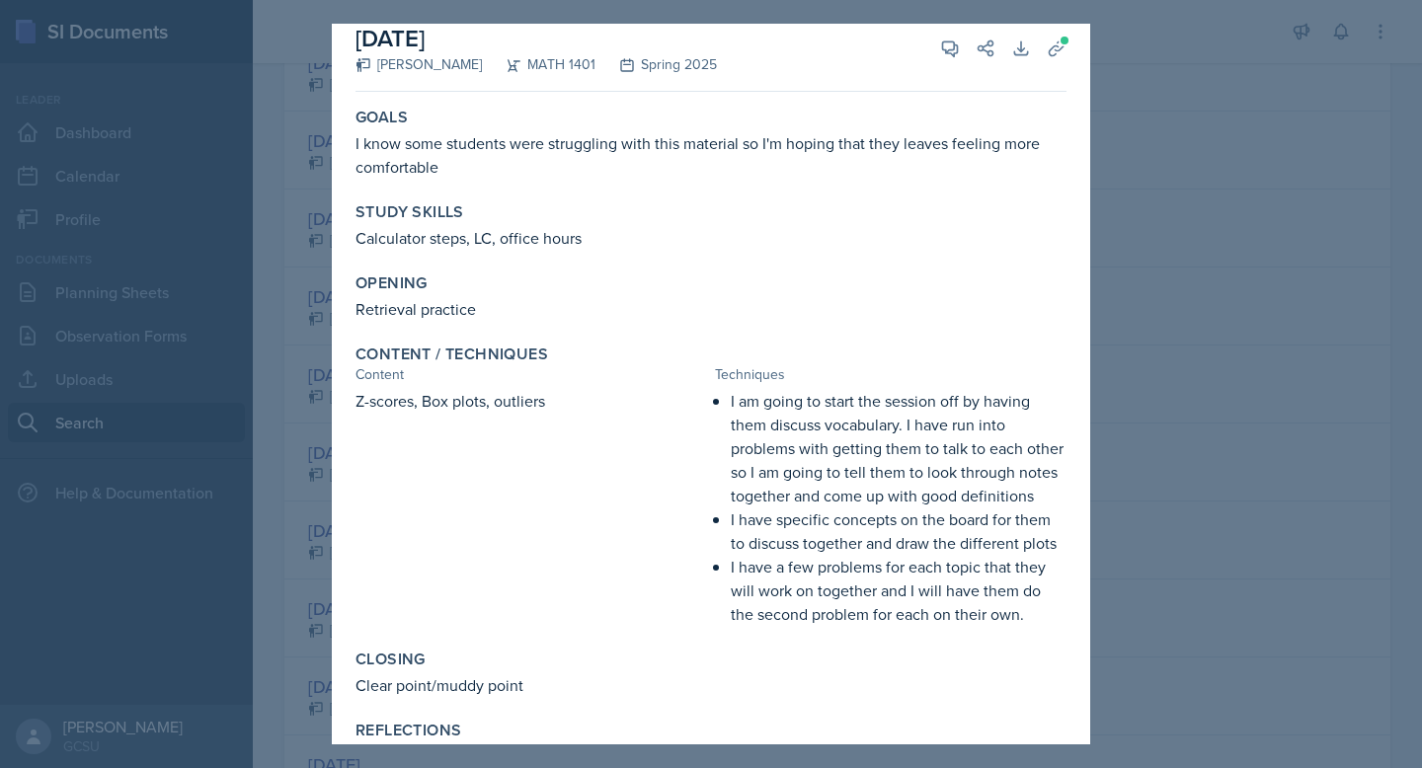
scroll to position [17, 0]
click at [1201, 386] on div at bounding box center [711, 384] width 1422 height 768
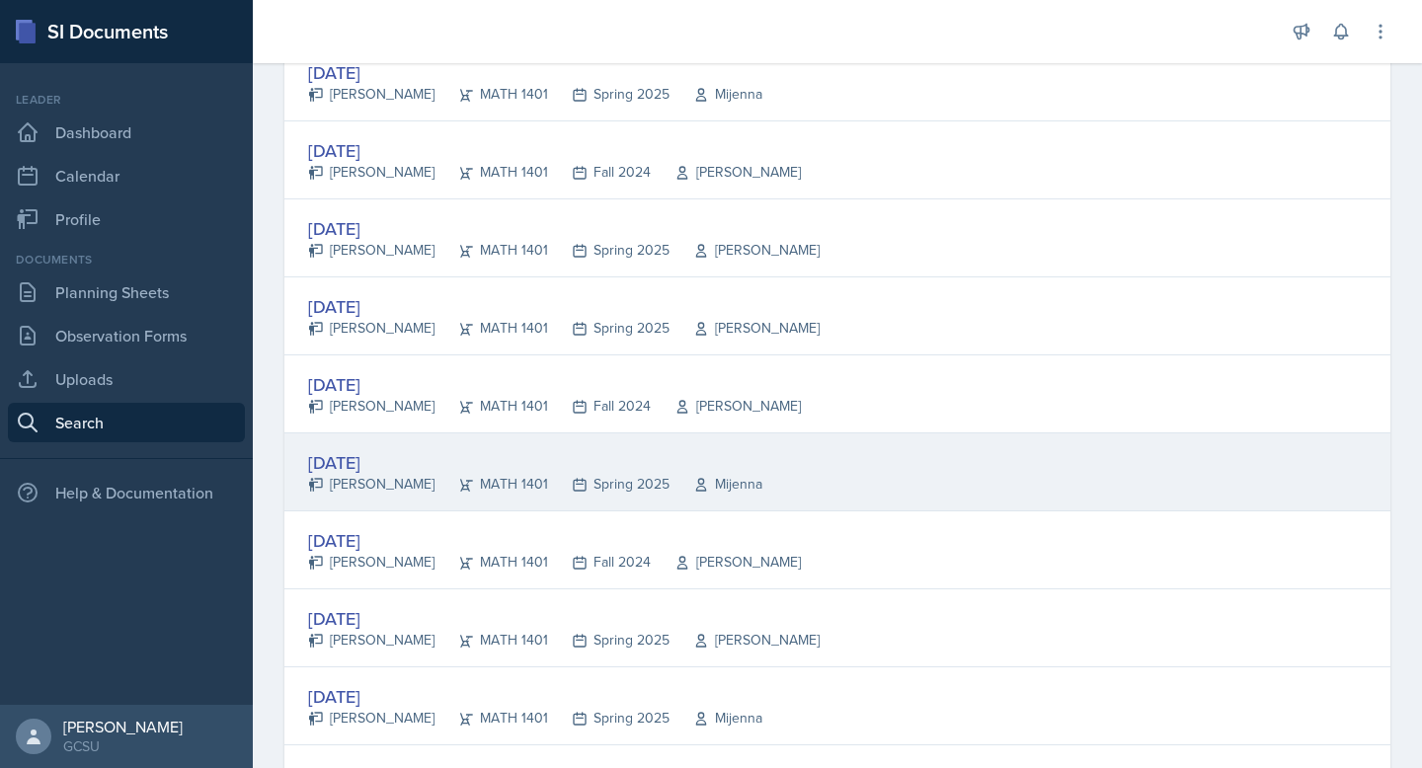
scroll to position [2623, 0]
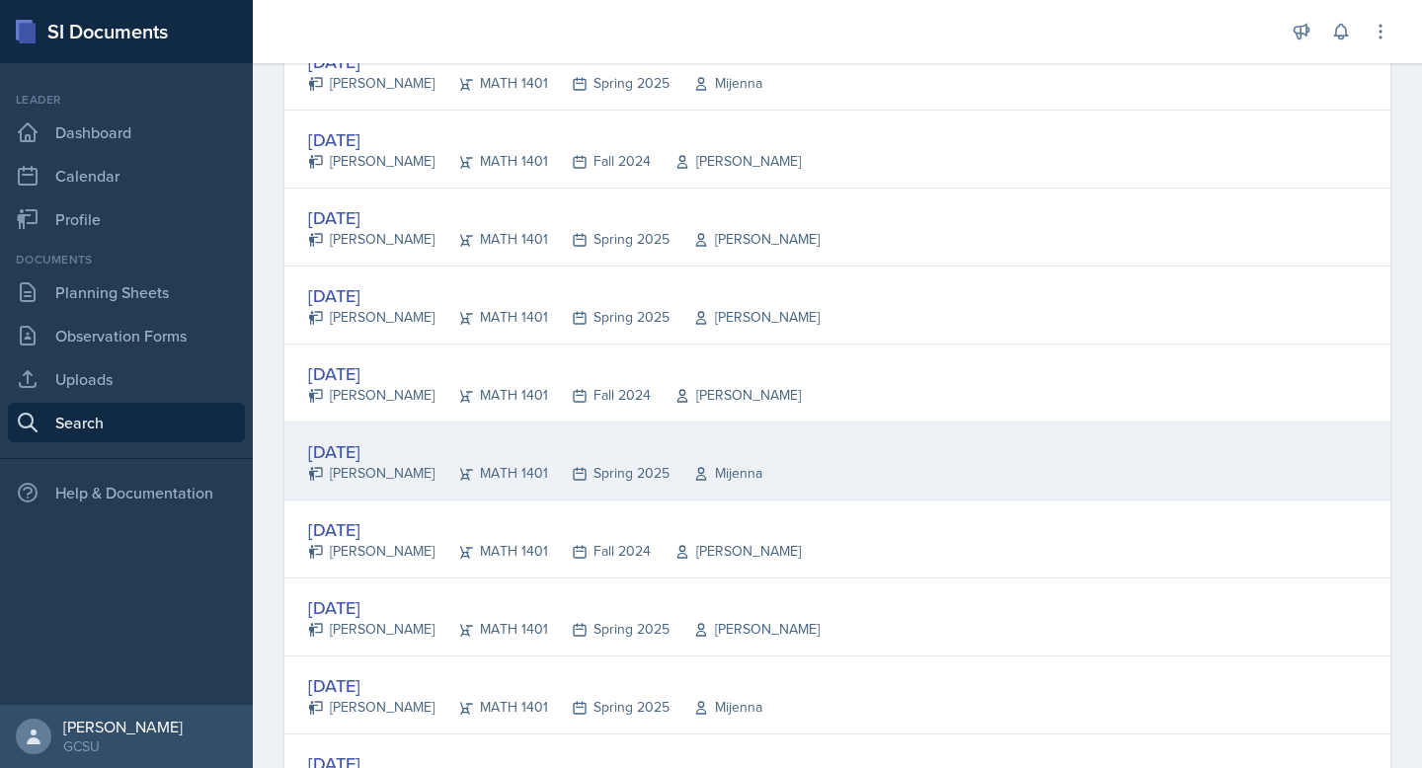
click at [557, 433] on div "[DATE] [PERSON_NAME] MATH 1401 Spring 2025 [GEOGRAPHIC_DATA]" at bounding box center [837, 462] width 1106 height 78
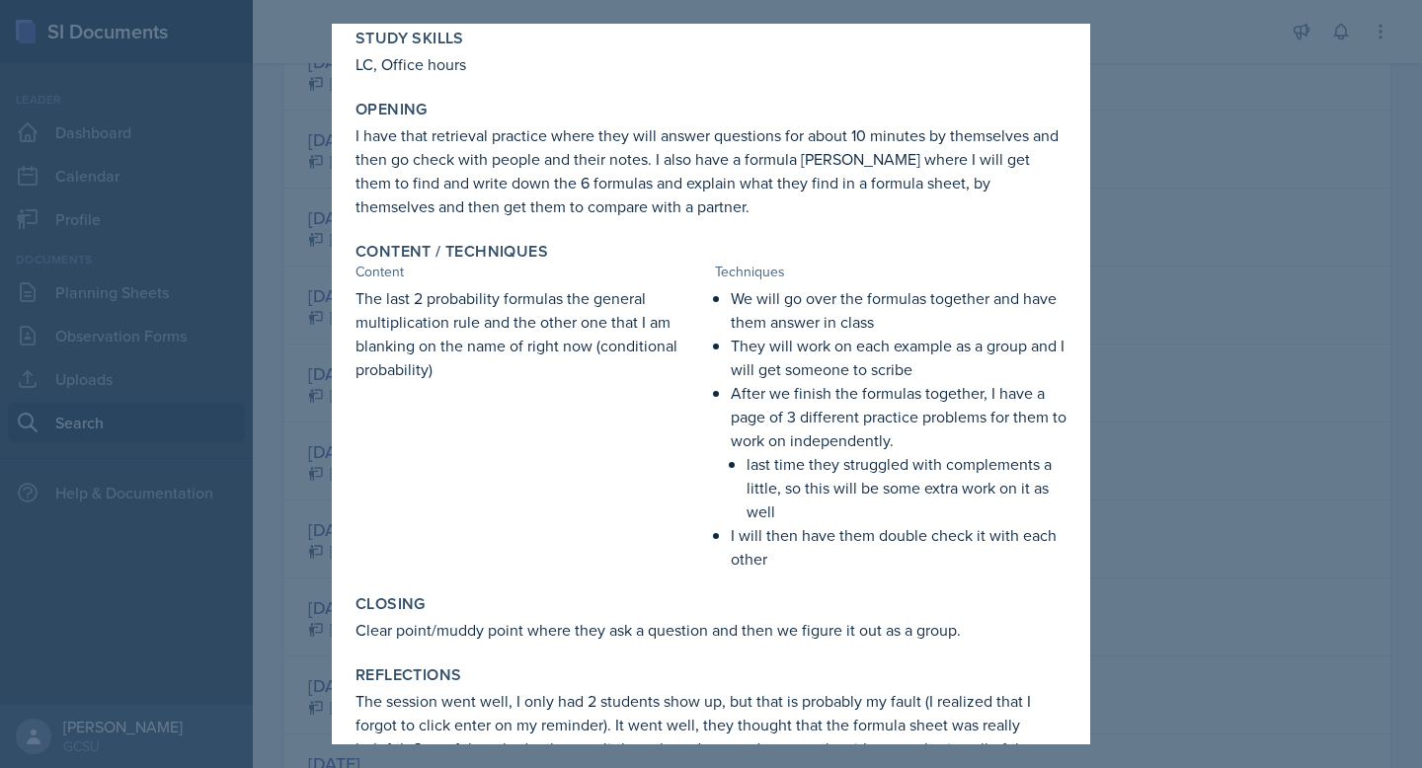
scroll to position [240, 0]
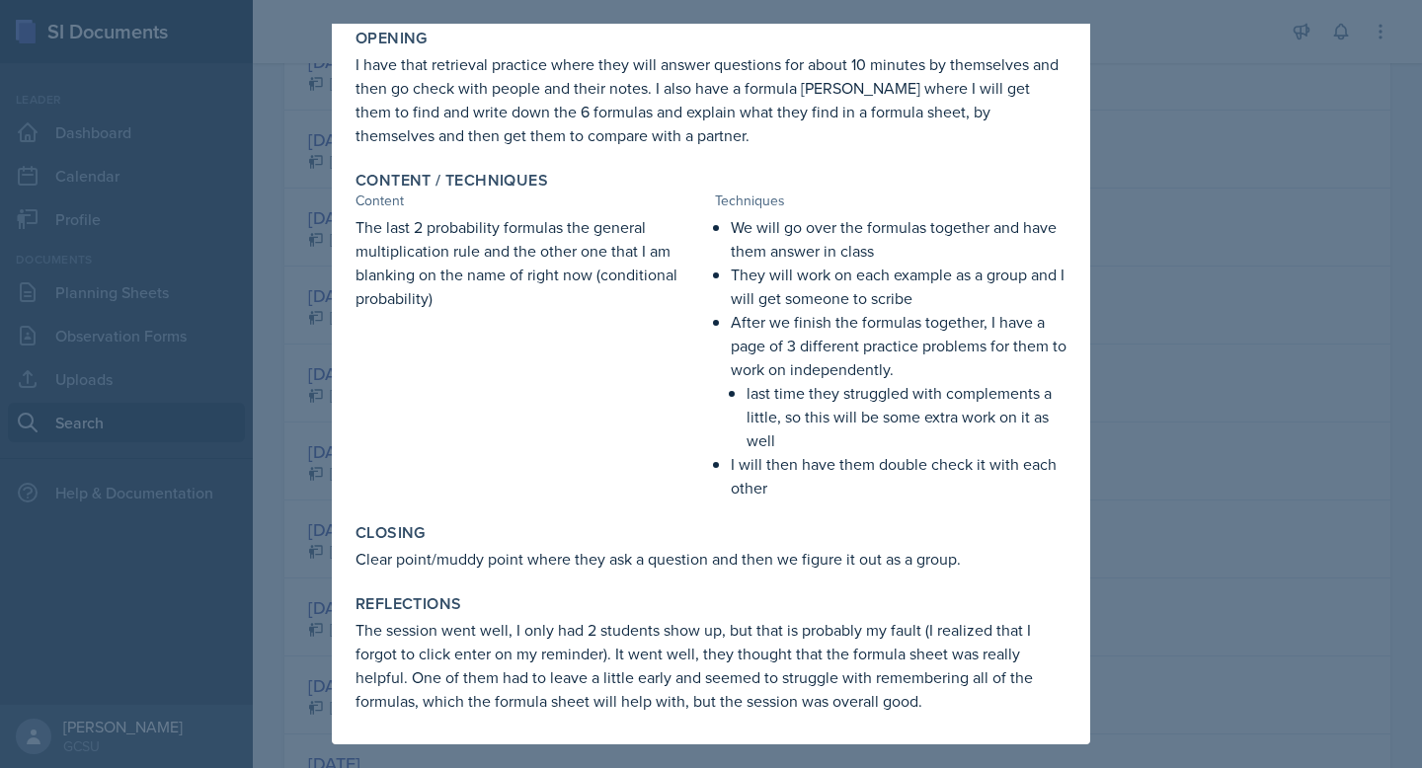
click at [1112, 119] on div at bounding box center [711, 384] width 1422 height 768
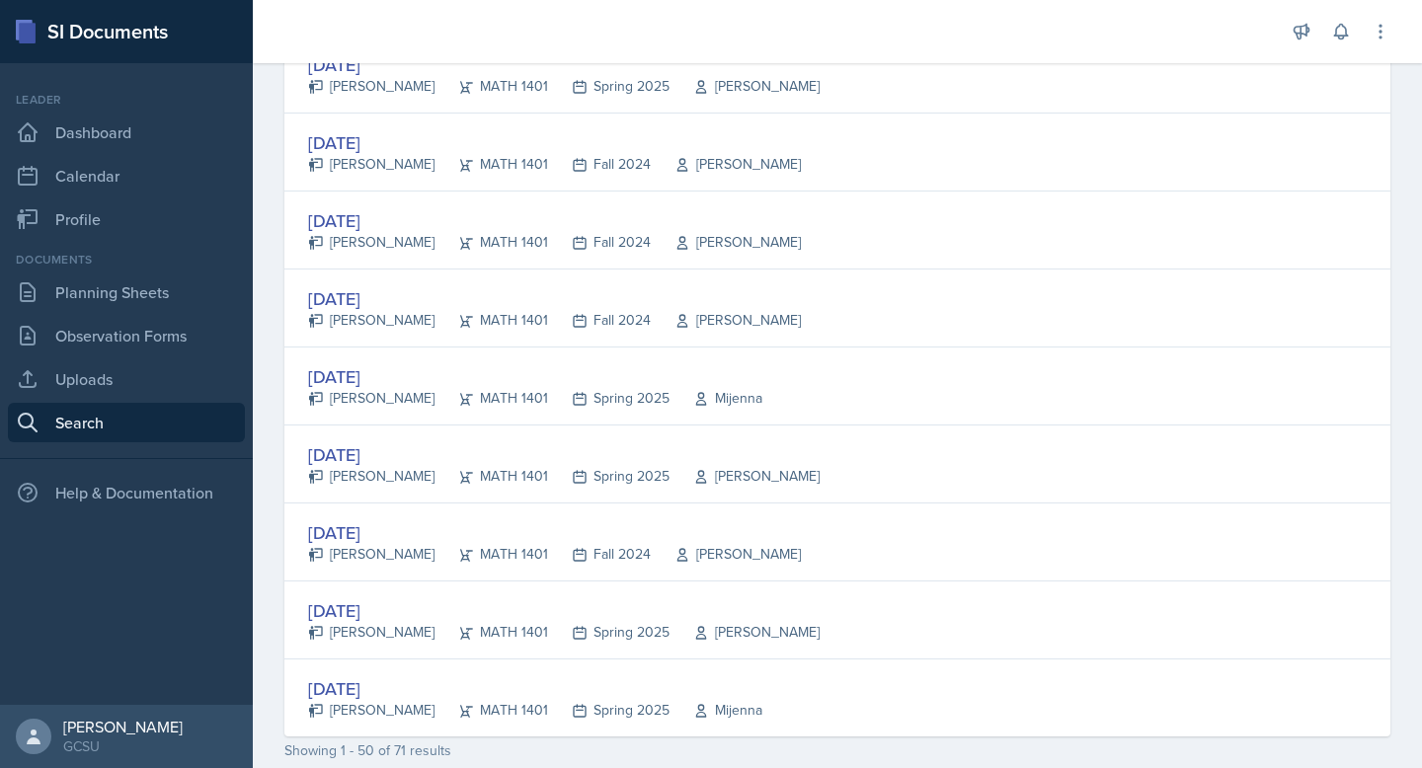
scroll to position [3650, 0]
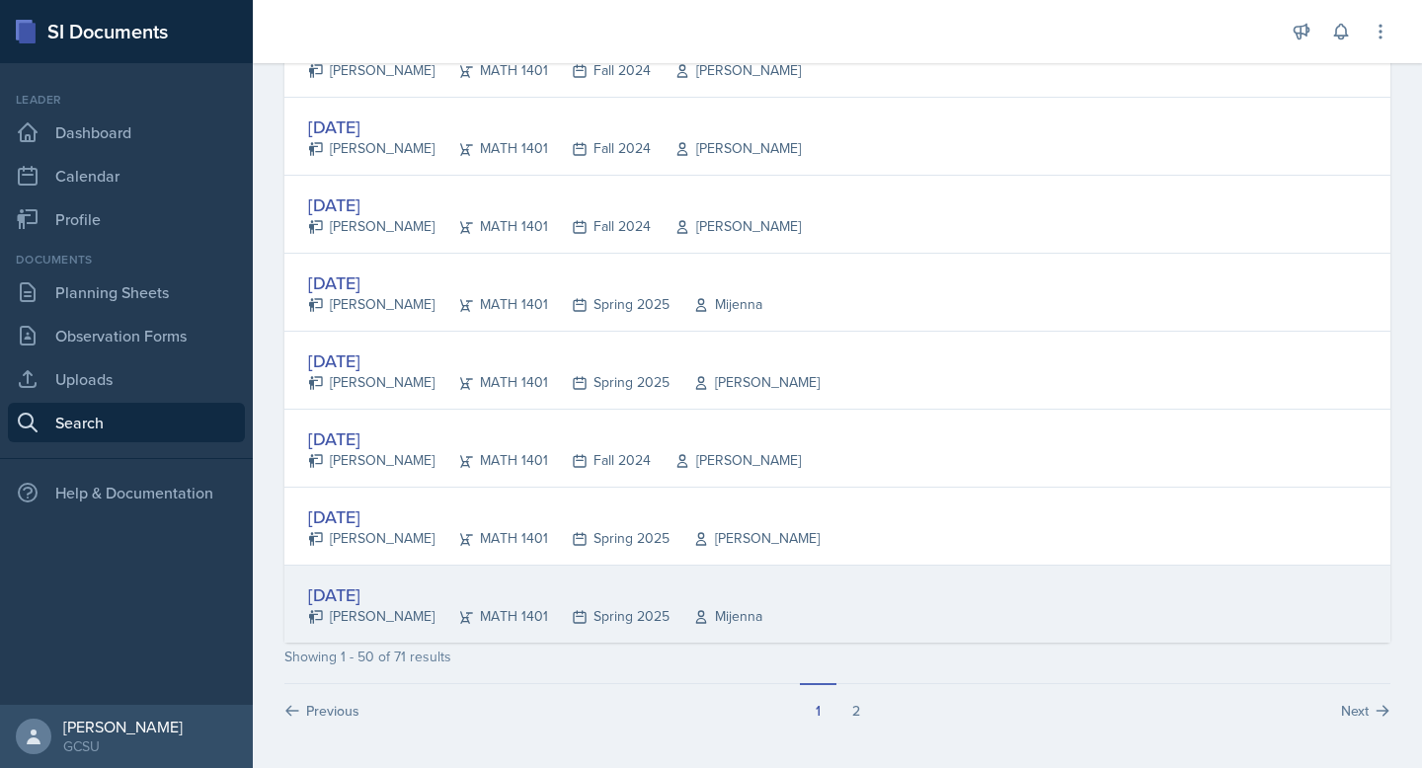
click at [663, 583] on div "[DATE]" at bounding box center [535, 594] width 454 height 27
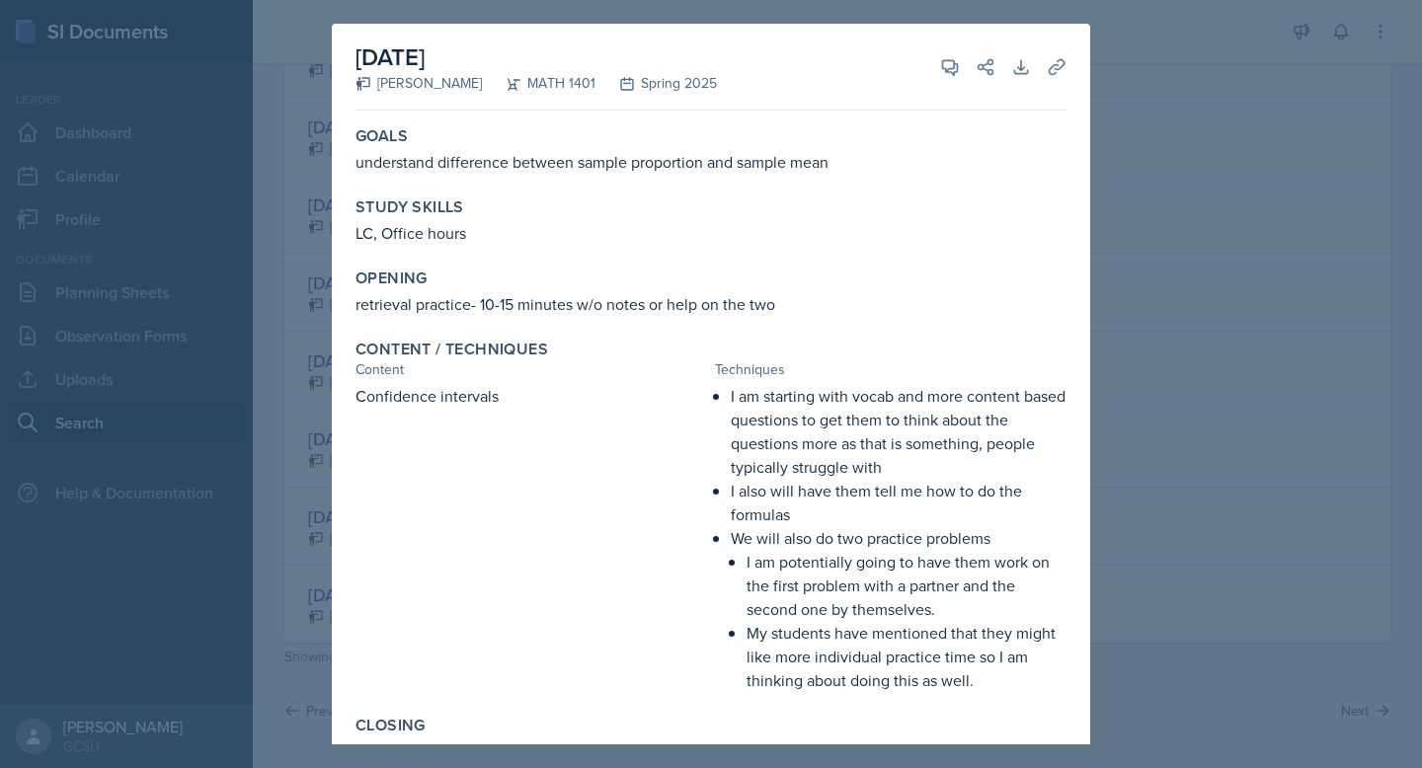
scroll to position [169, 0]
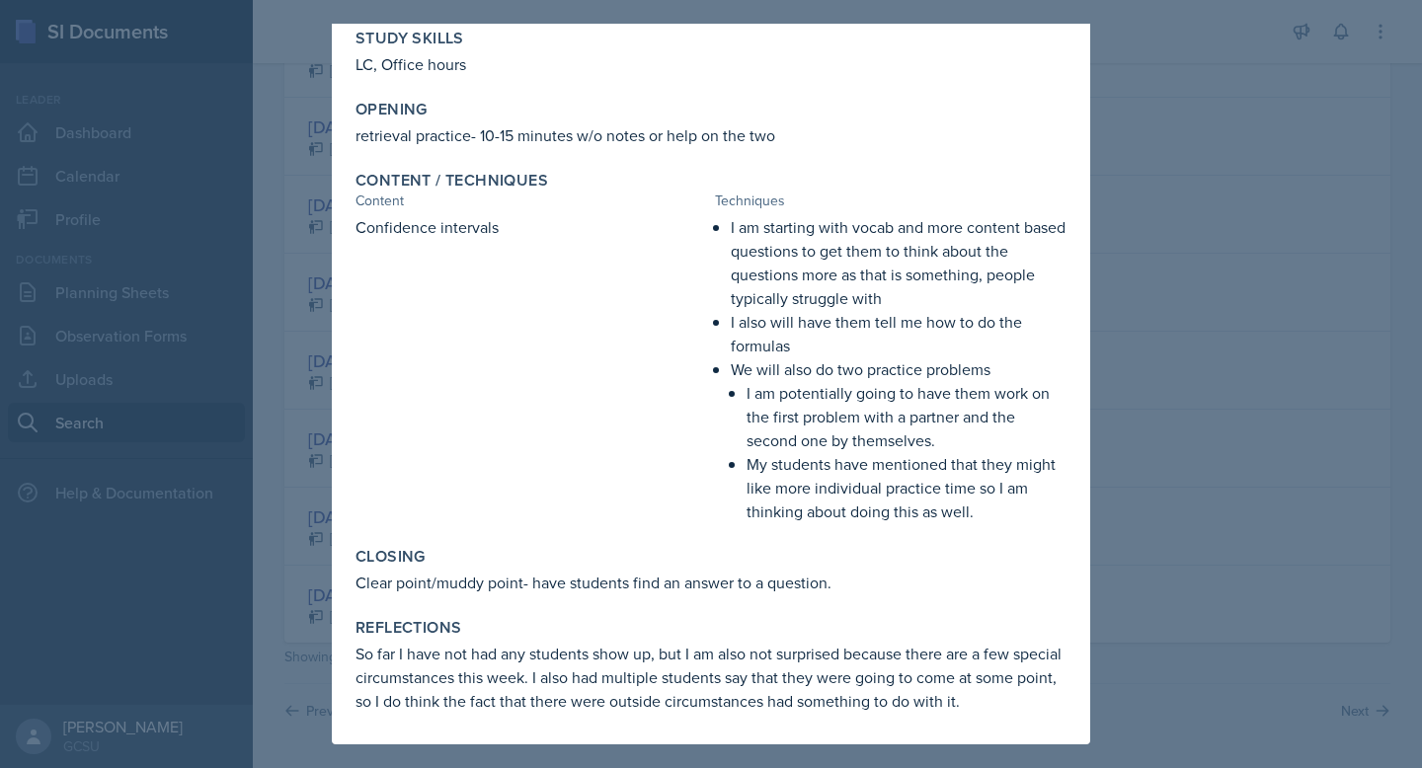
click at [1140, 165] on div at bounding box center [711, 384] width 1422 height 768
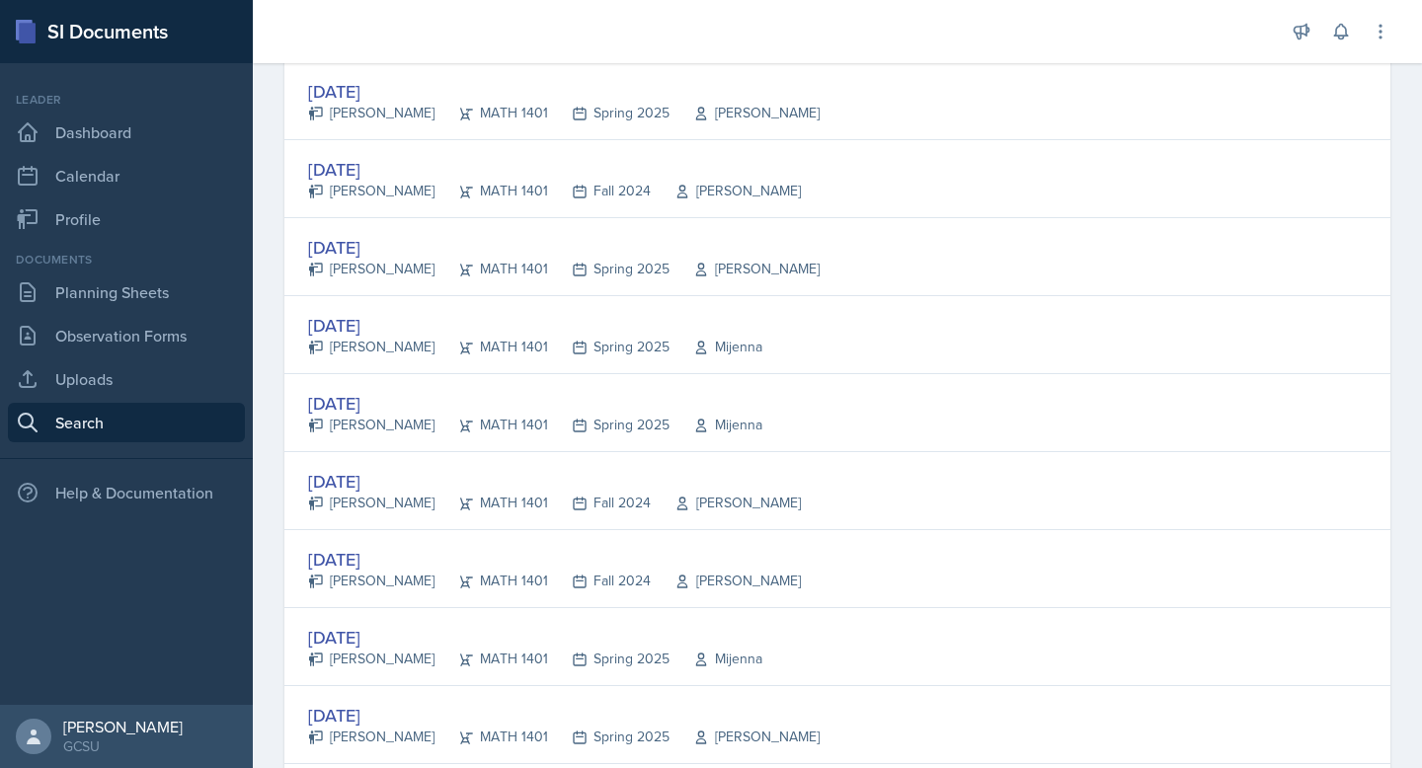
scroll to position [1649, 0]
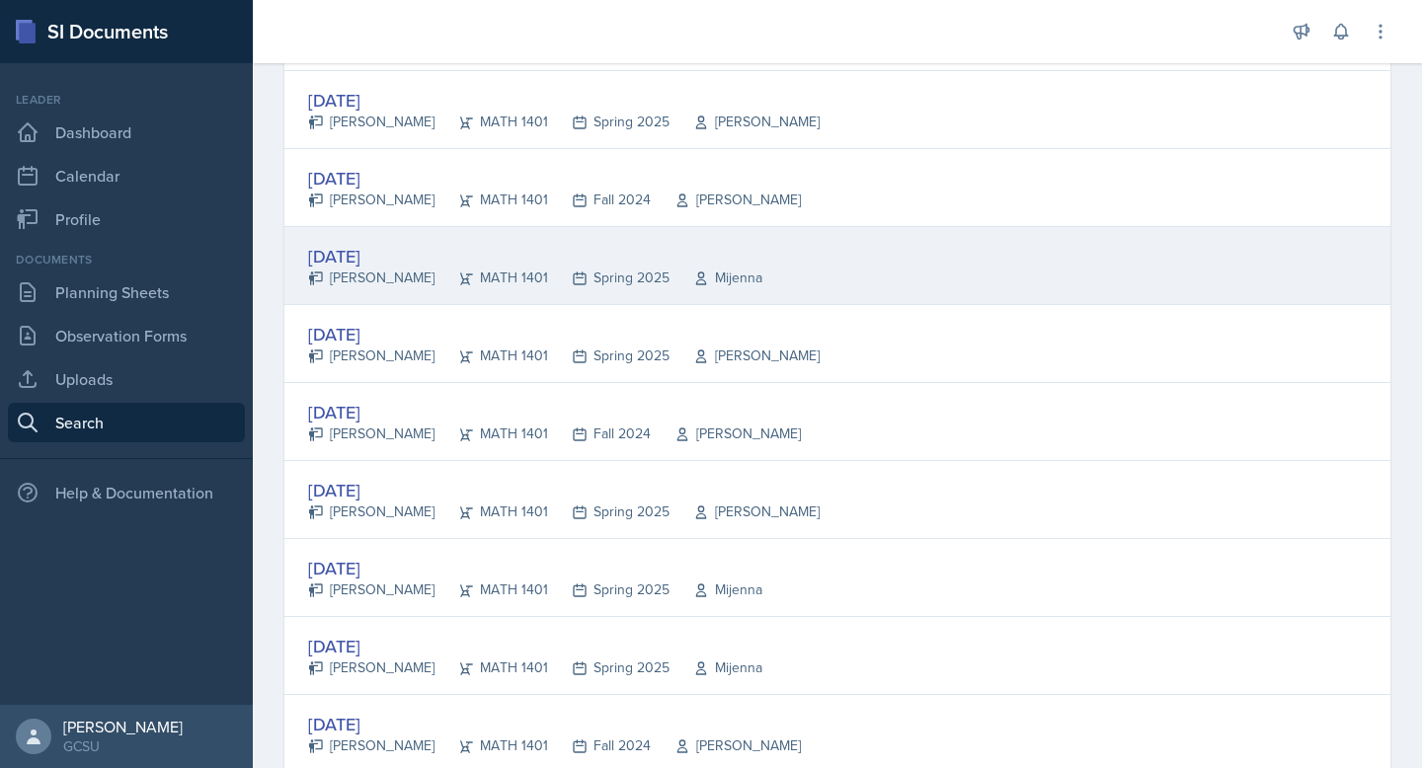
click at [775, 270] on div "[DATE] [PERSON_NAME] MATH 1401 Spring 2025 [GEOGRAPHIC_DATA]" at bounding box center [837, 266] width 1106 height 78
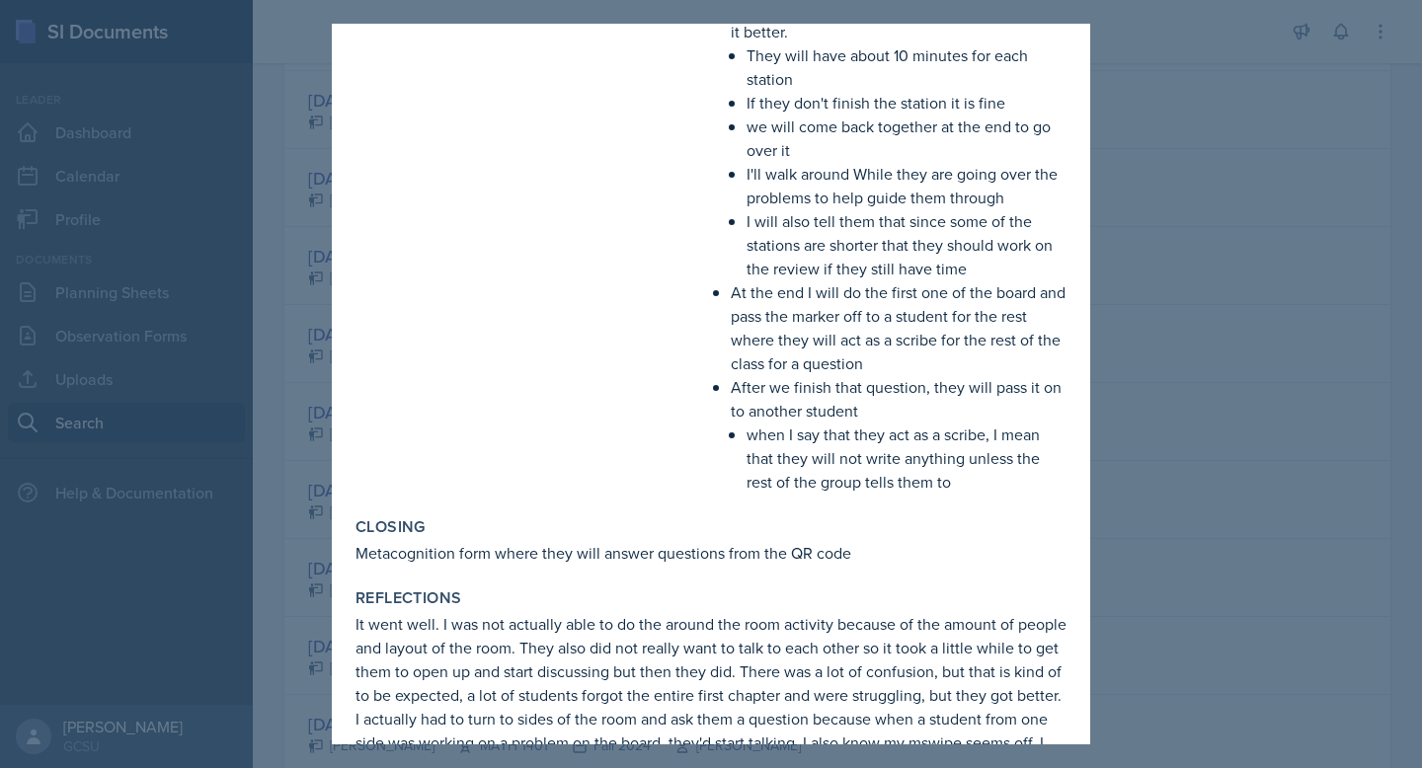
scroll to position [595, 0]
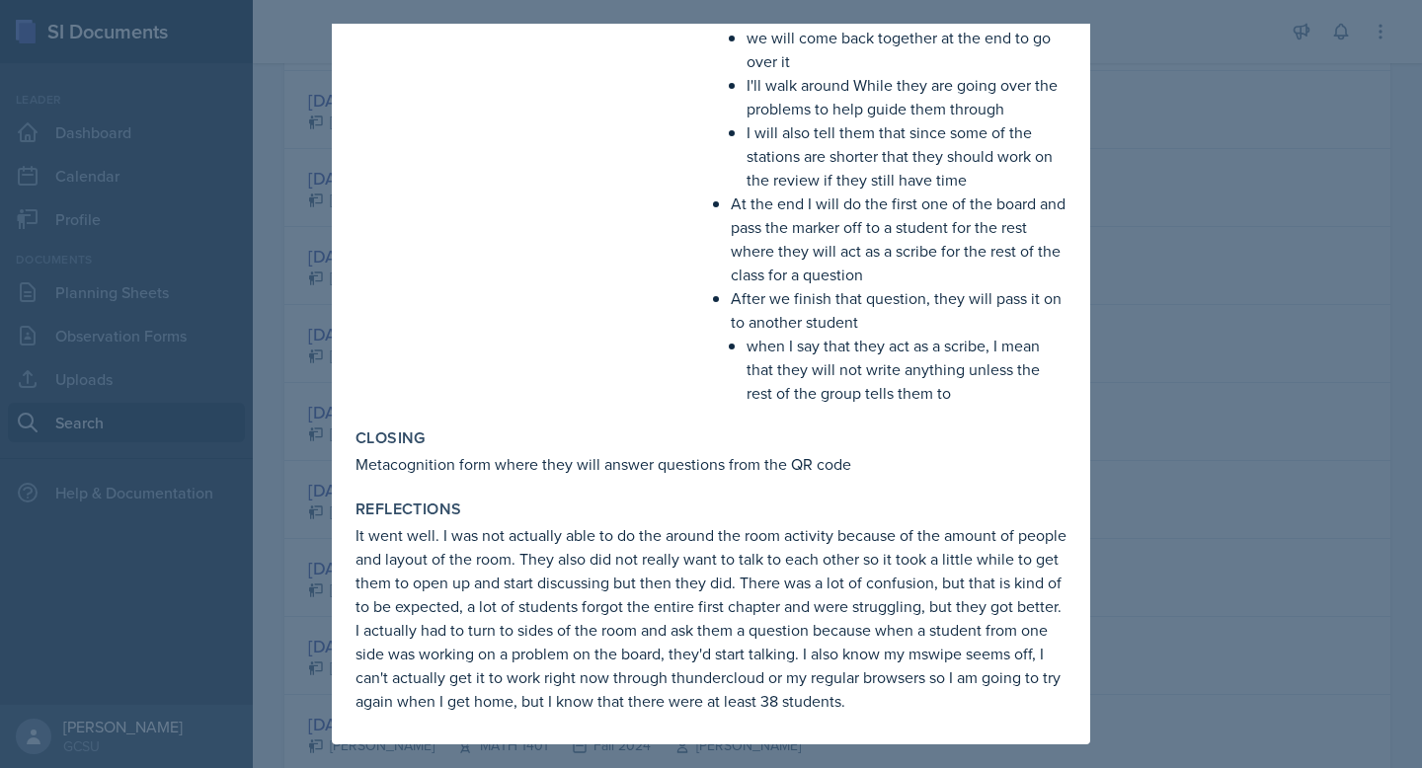
click at [1190, 388] on div at bounding box center [711, 384] width 1422 height 768
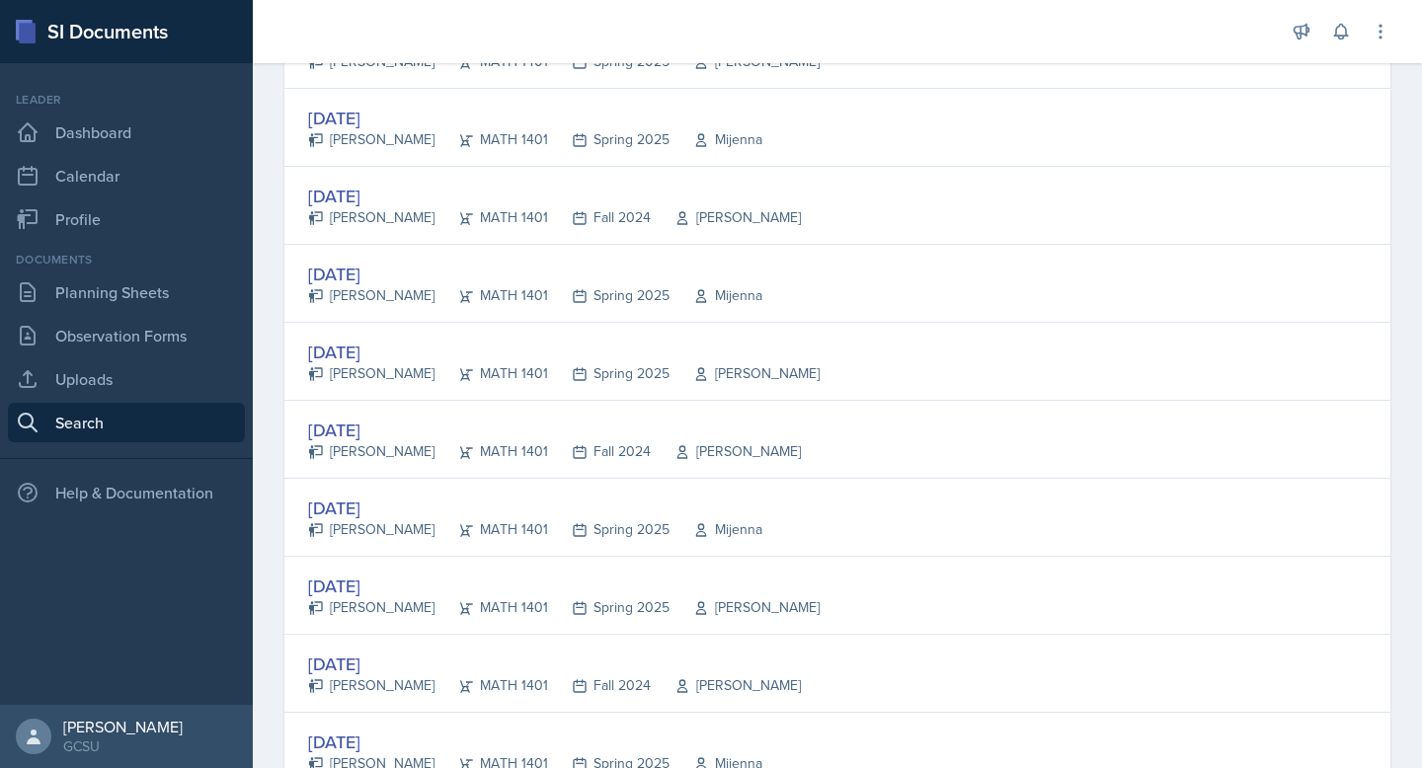
scroll to position [1055, 0]
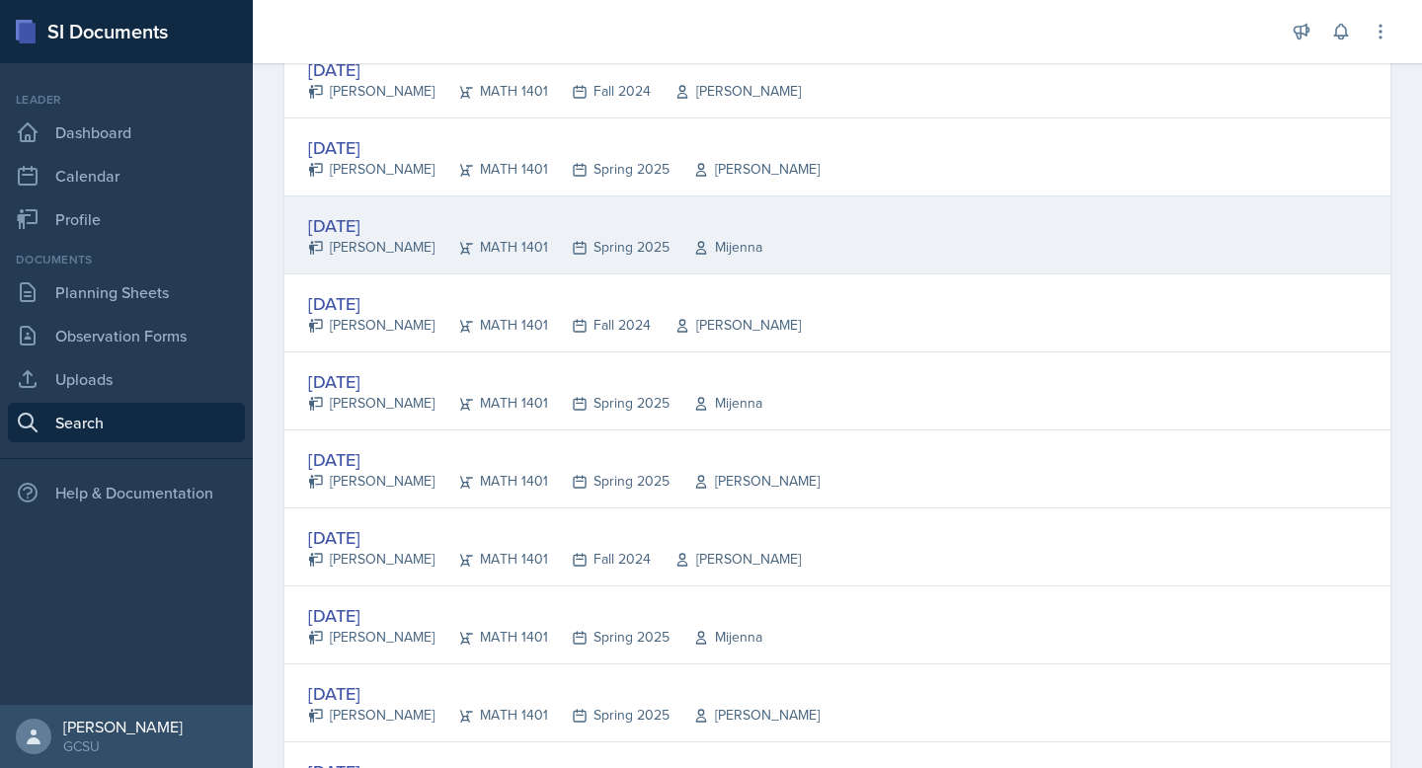
click at [595, 254] on div "Spring 2025" at bounding box center [608, 247] width 121 height 21
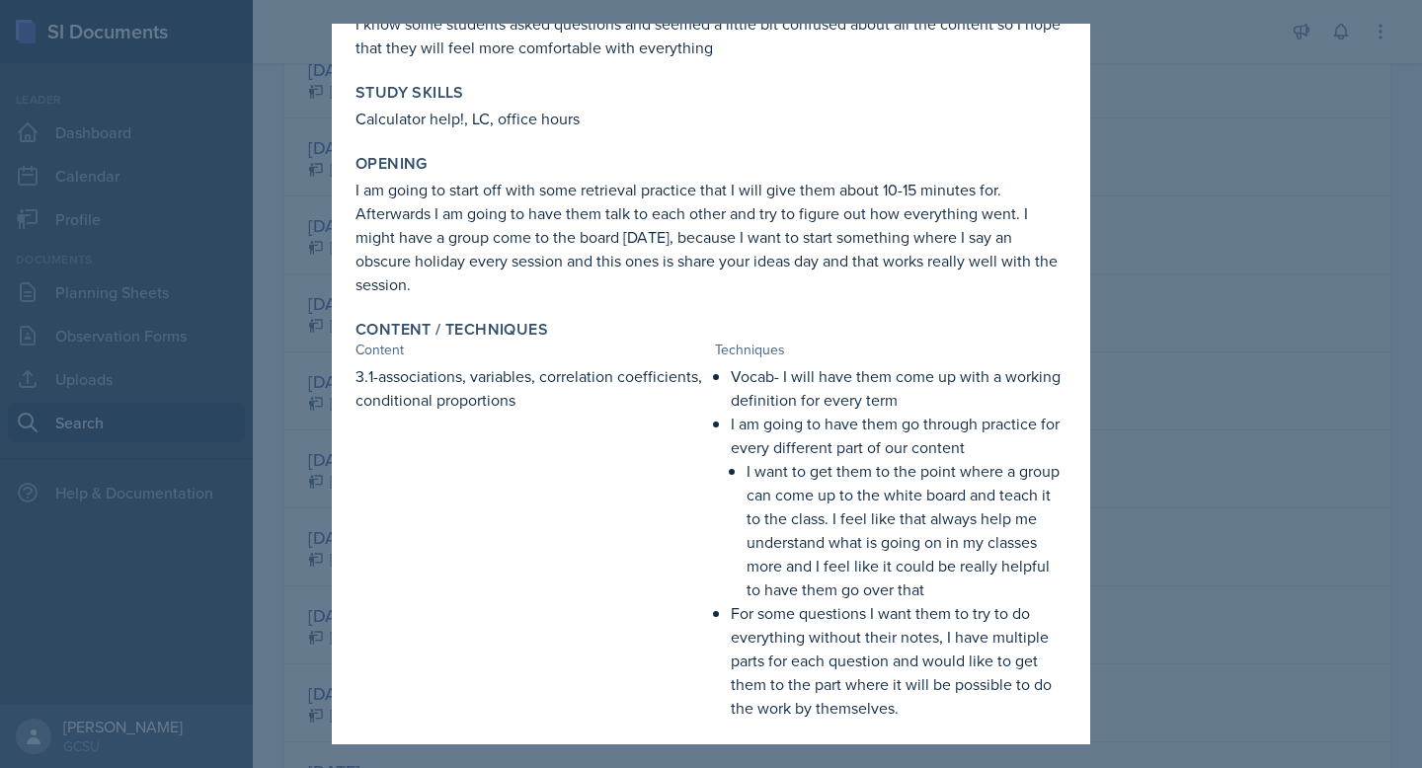
scroll to position [335, 0]
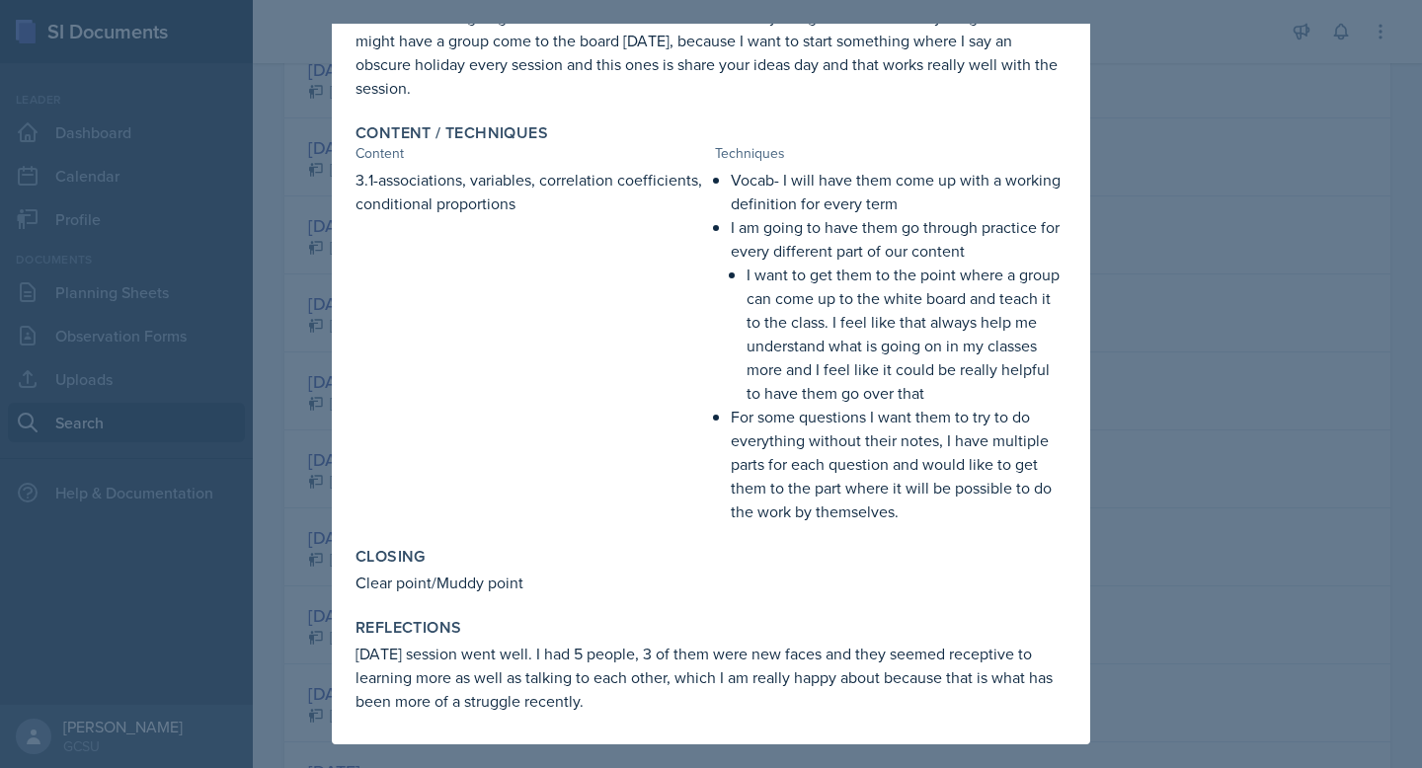
click at [1191, 425] on div at bounding box center [711, 384] width 1422 height 768
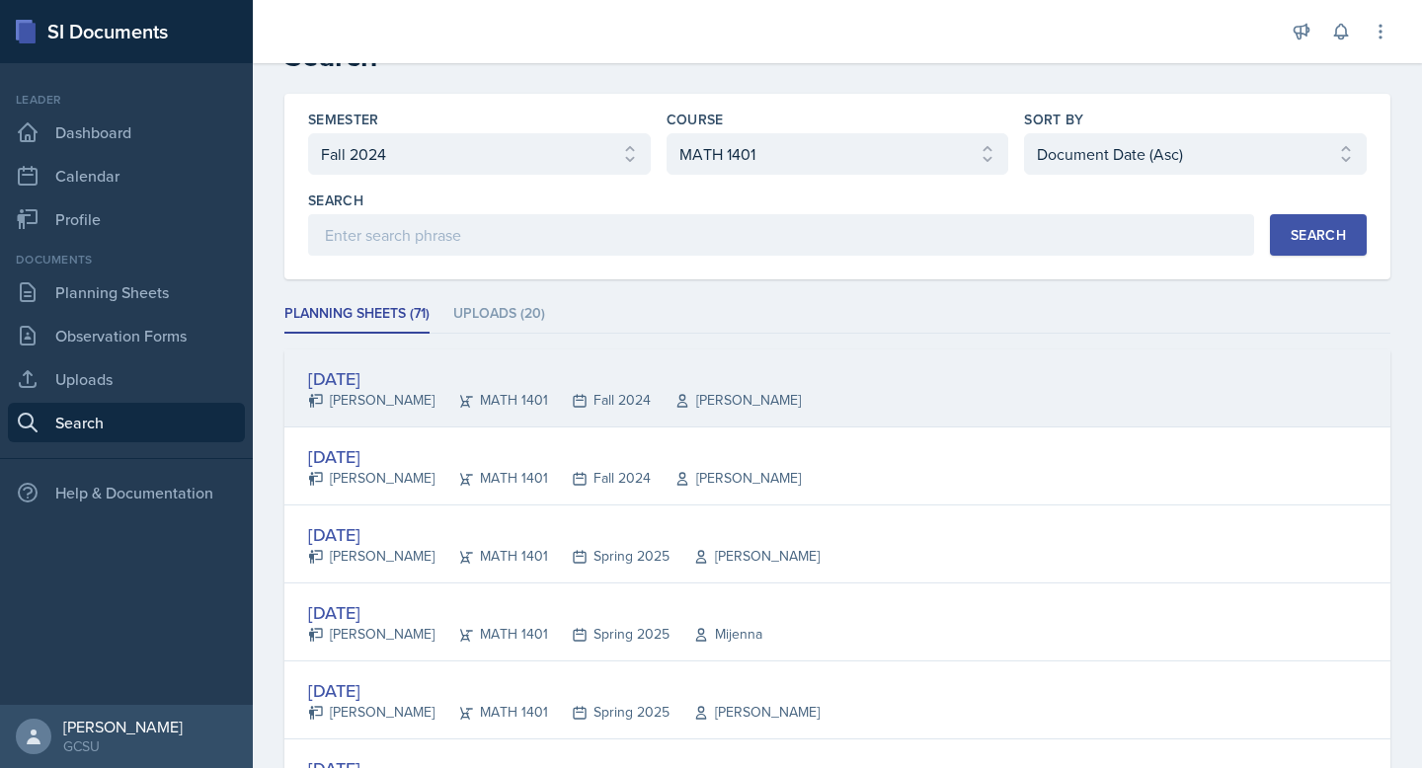
scroll to position [26, 0]
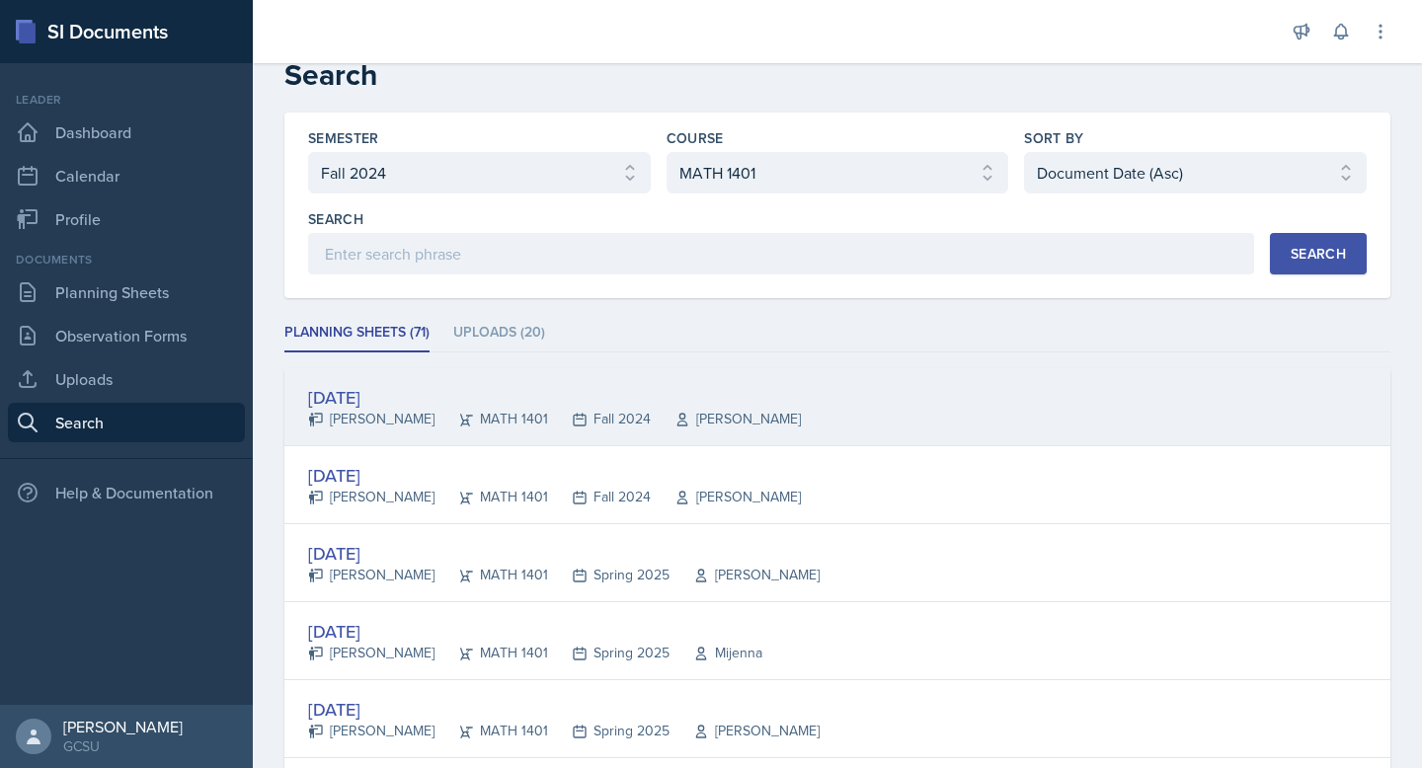
click at [501, 392] on div "[DATE]" at bounding box center [554, 397] width 493 height 27
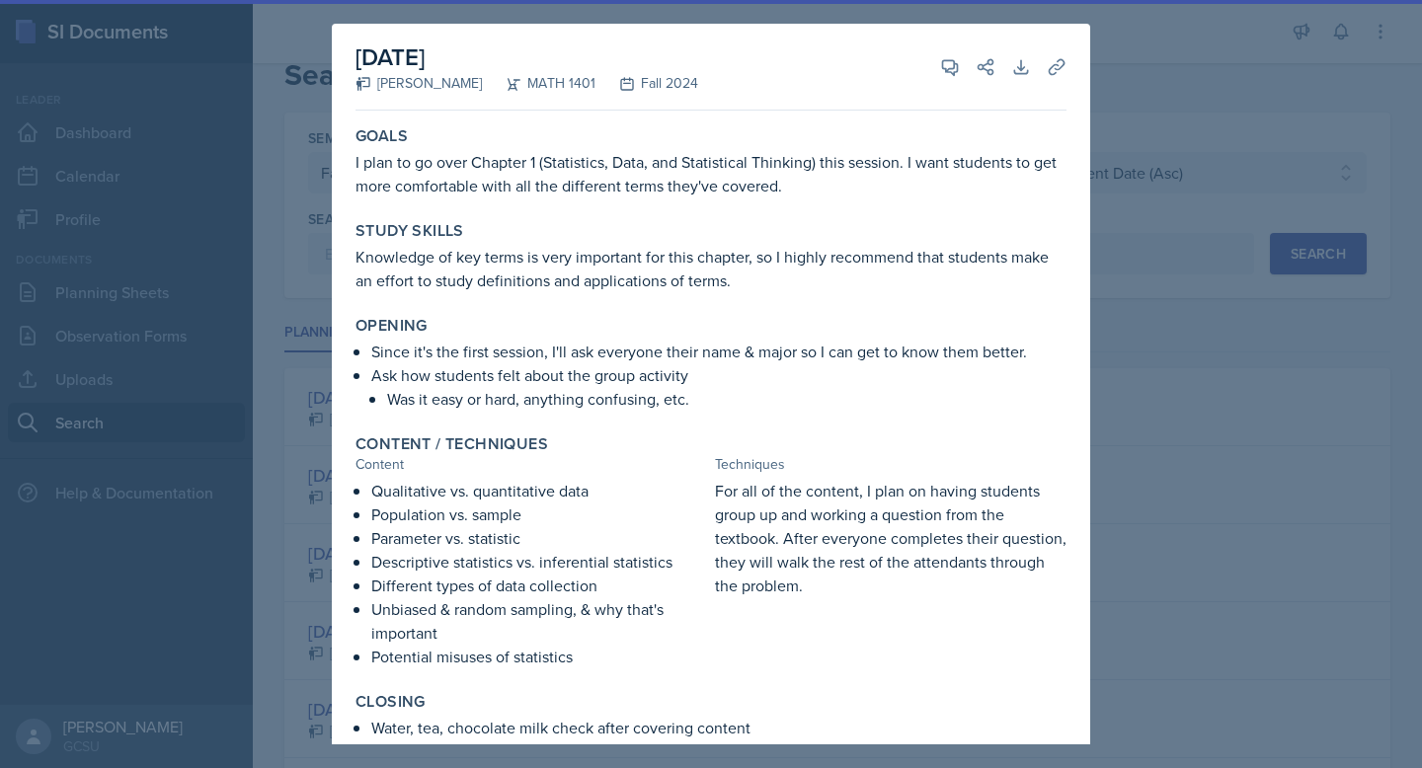
scroll to position [169, 0]
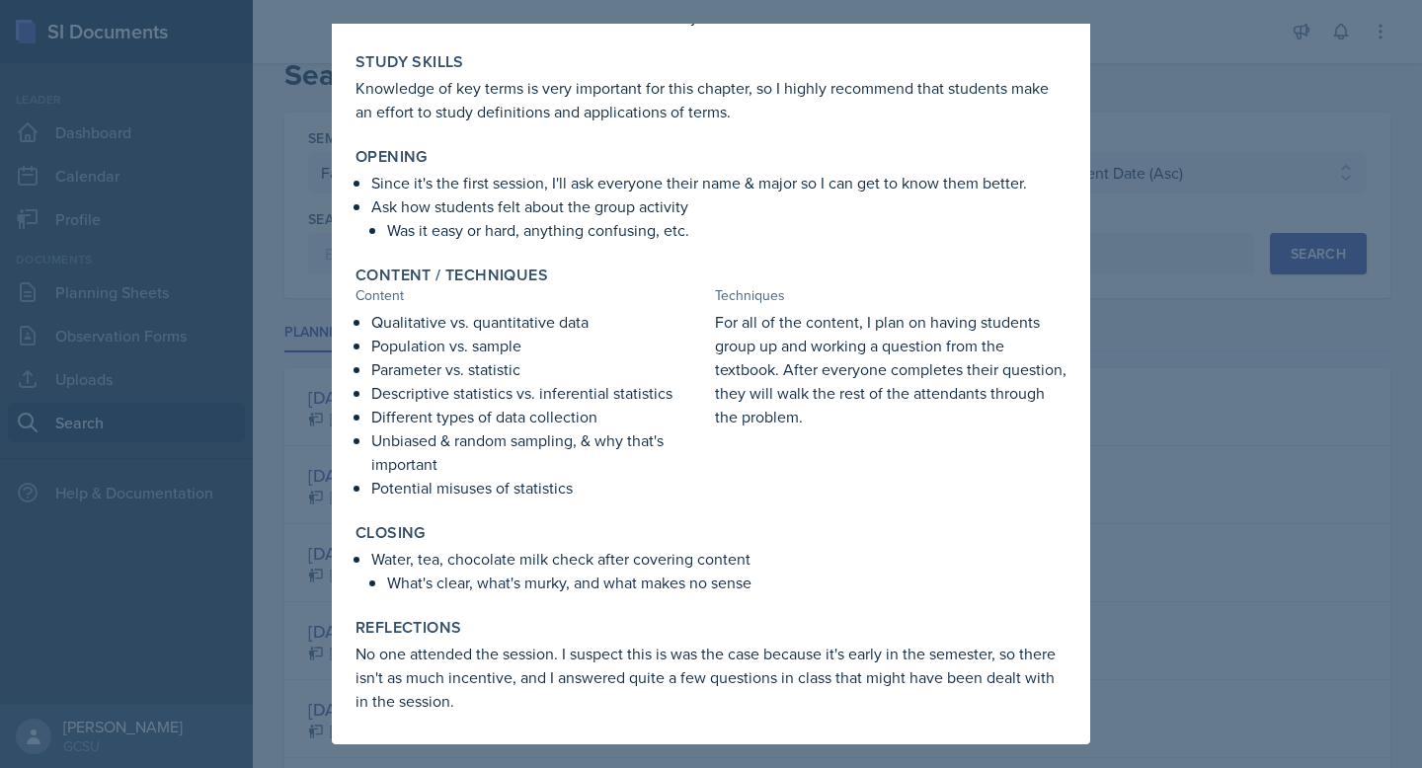
click at [1136, 394] on div at bounding box center [711, 384] width 1422 height 768
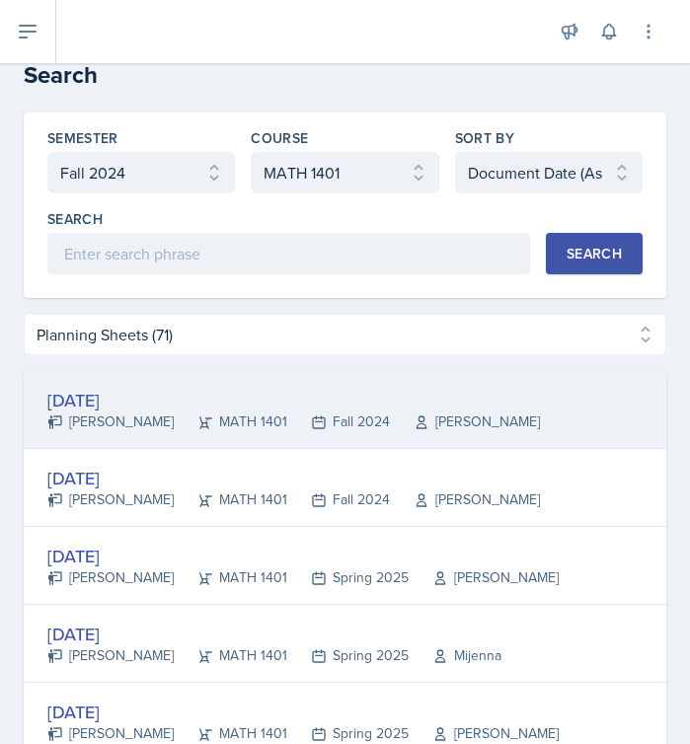
click at [147, 404] on div "[DATE]" at bounding box center [293, 400] width 493 height 27
